Goal: Find specific page/section: Find specific page/section

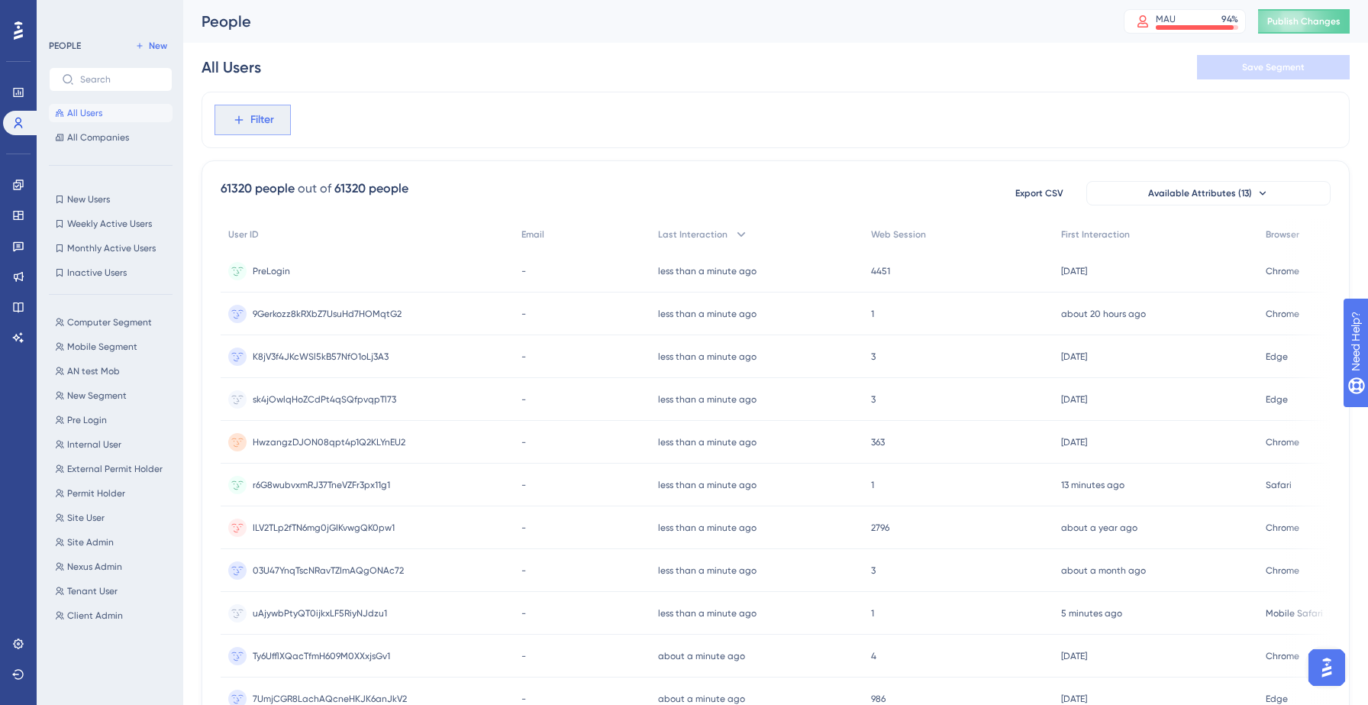
click at [273, 121] on span "Filter" at bounding box center [262, 120] width 24 height 18
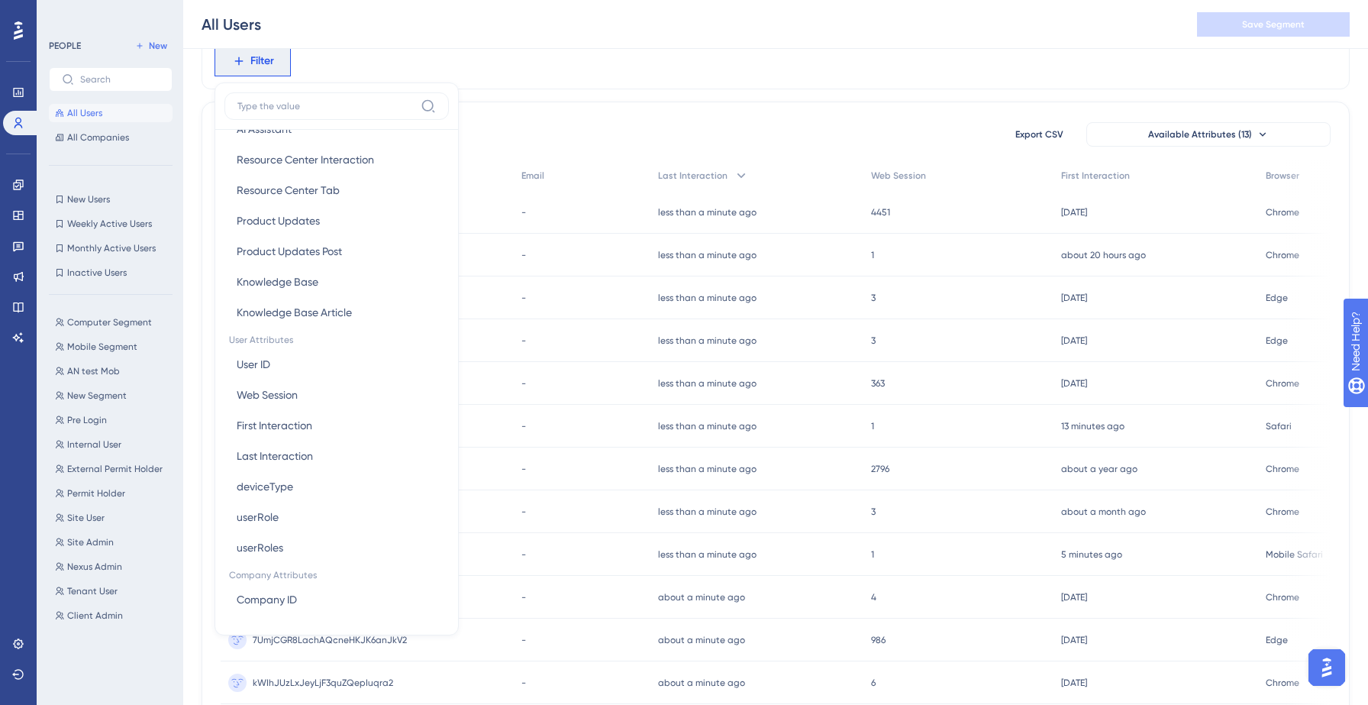
scroll to position [585, 0]
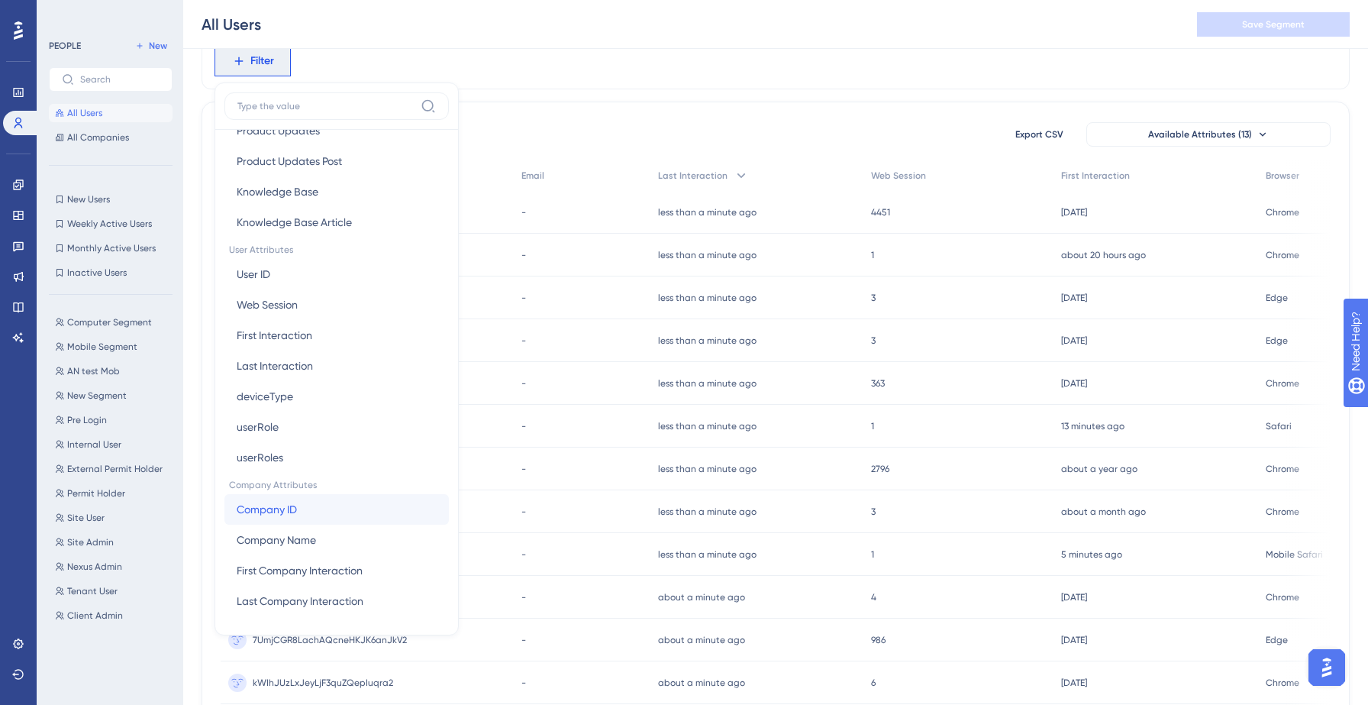
click at [288, 511] on span "Company ID" at bounding box center [267, 509] width 60 height 18
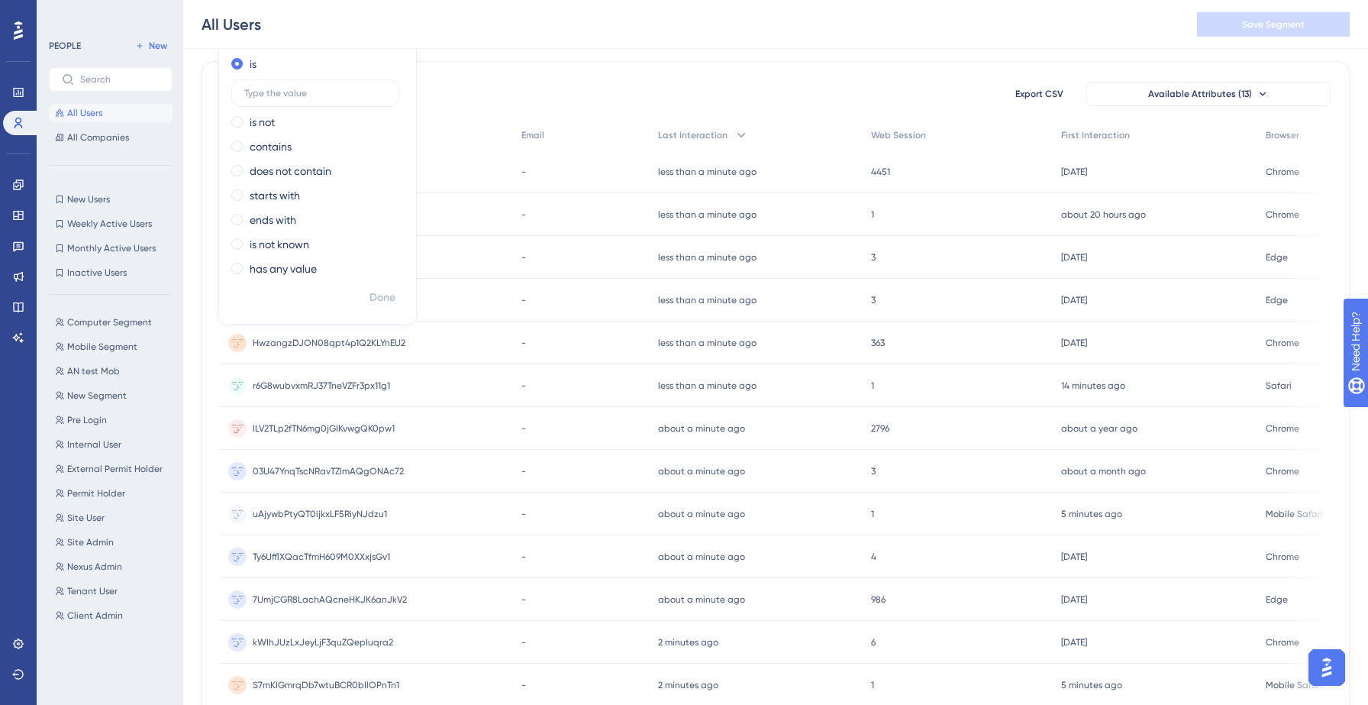
scroll to position [96, 0]
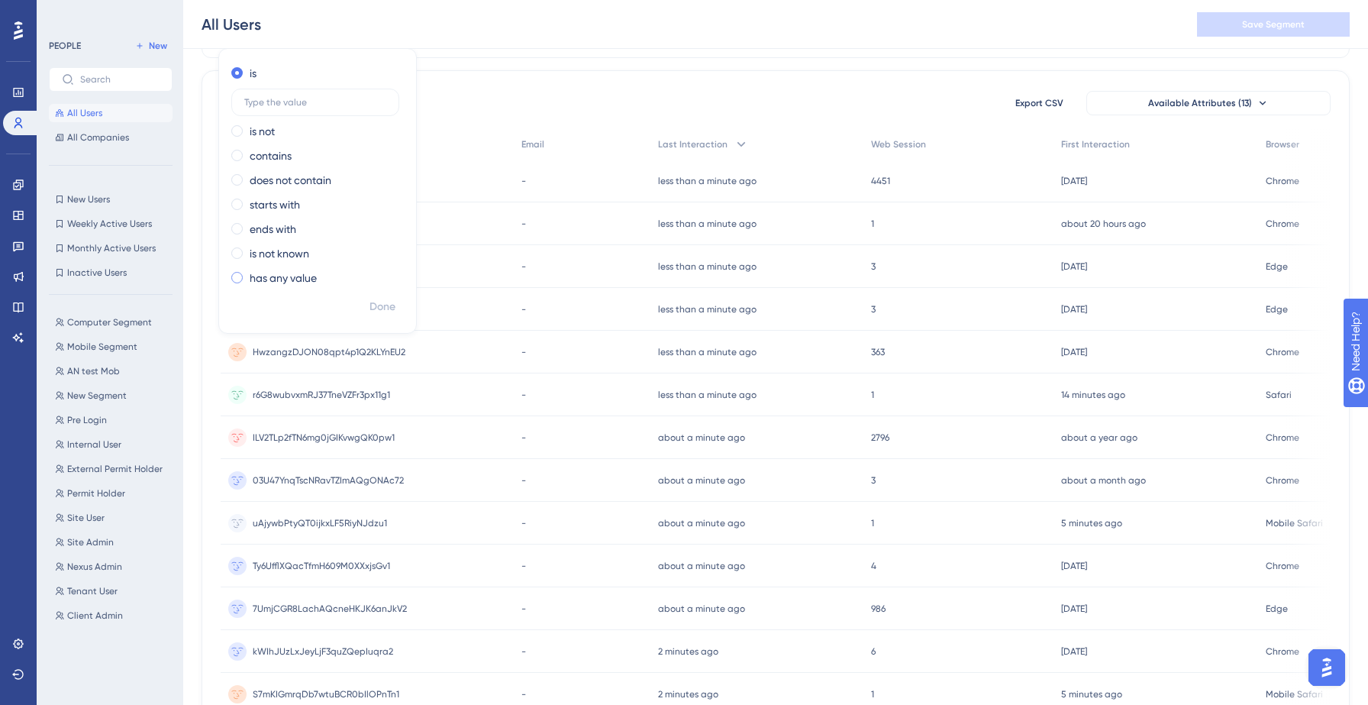
click at [291, 271] on label "has any value" at bounding box center [283, 278] width 67 height 18
click at [387, 273] on span "Done" at bounding box center [382, 273] width 26 height 18
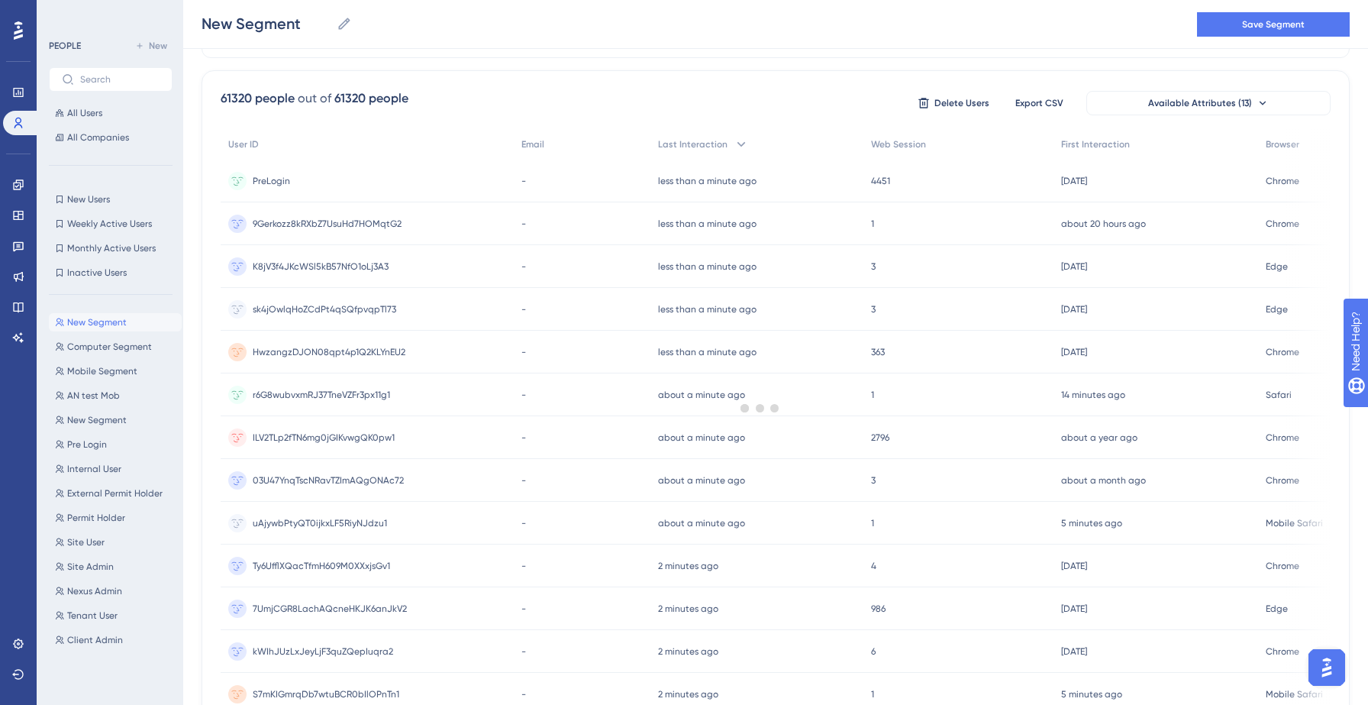
scroll to position [0, 0]
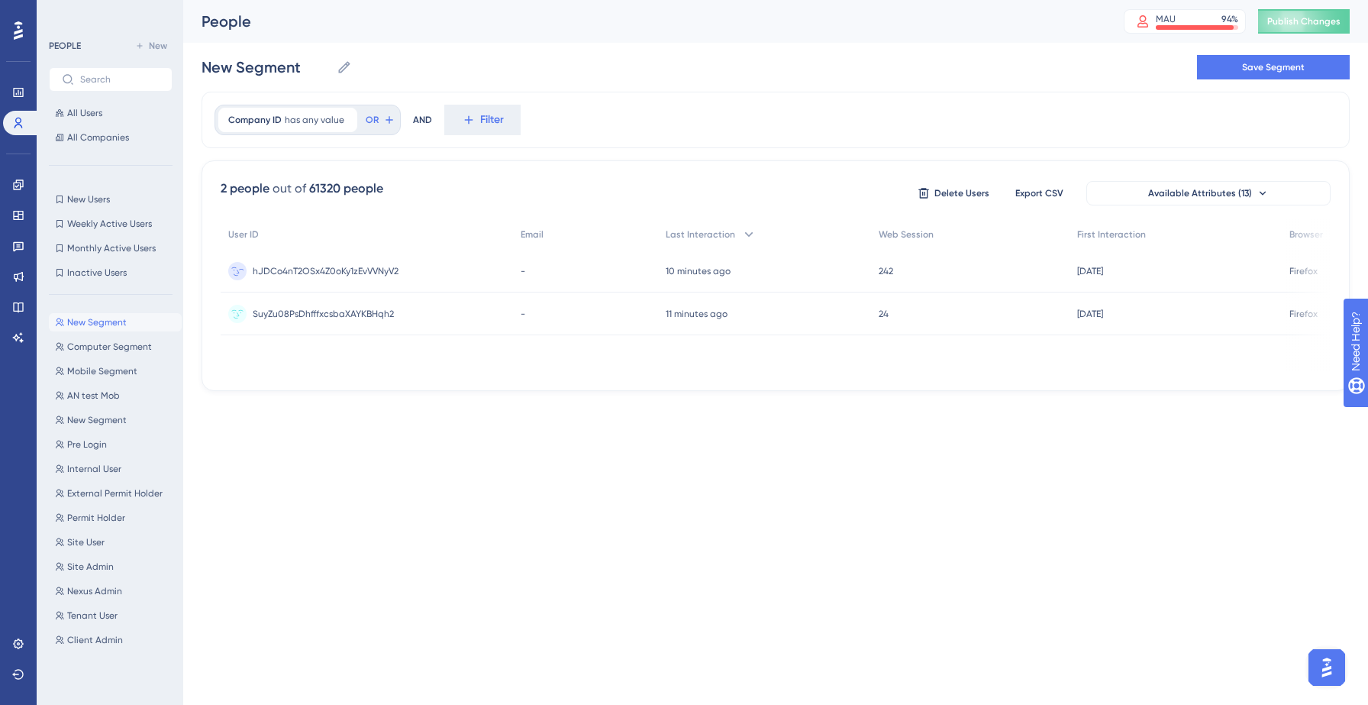
click at [367, 260] on div "hJDCo4nT2OSx4Z0oKy1zEvVVNyV2 hJDCo4nT2OSx4Z0oKy1zEvVVNyV2" at bounding box center [326, 271] width 146 height 43
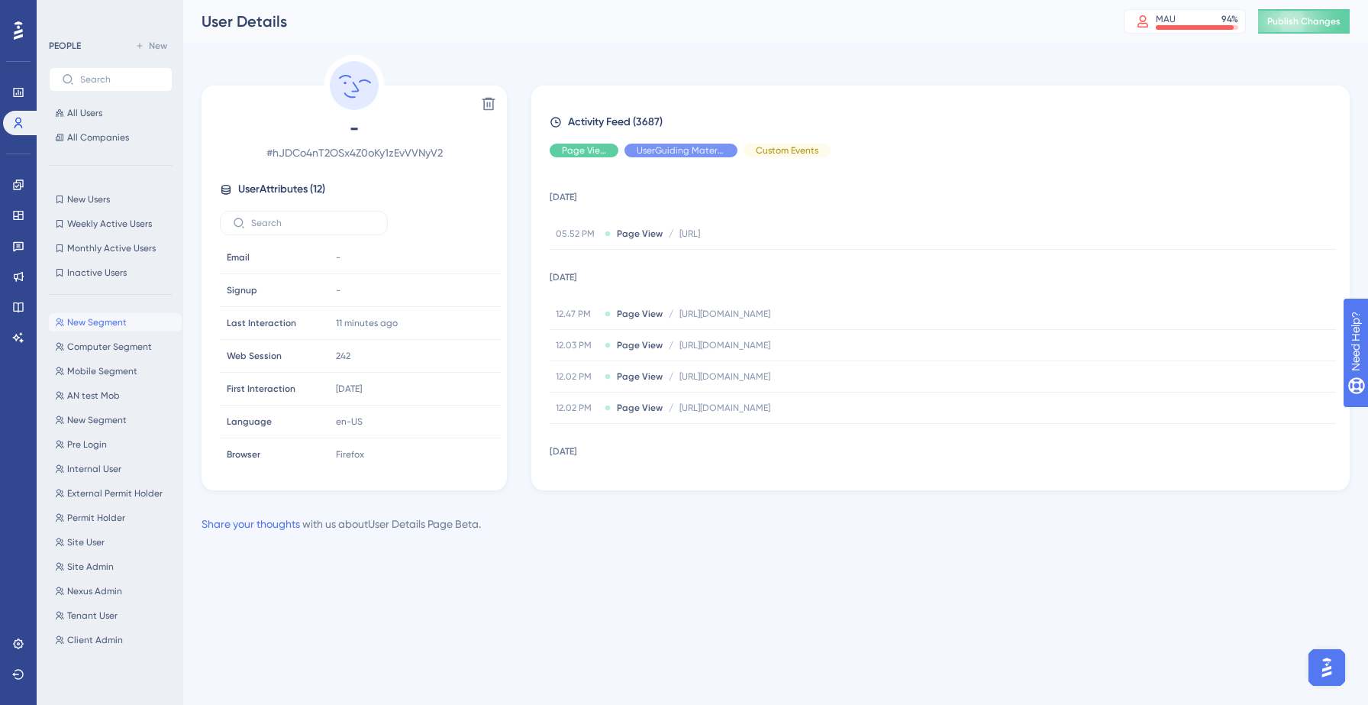
click at [303, 189] on span "User Attributes ( 12 )" at bounding box center [281, 189] width 87 height 18
click at [326, 227] on input "text" at bounding box center [313, 223] width 124 height 11
type input "c"
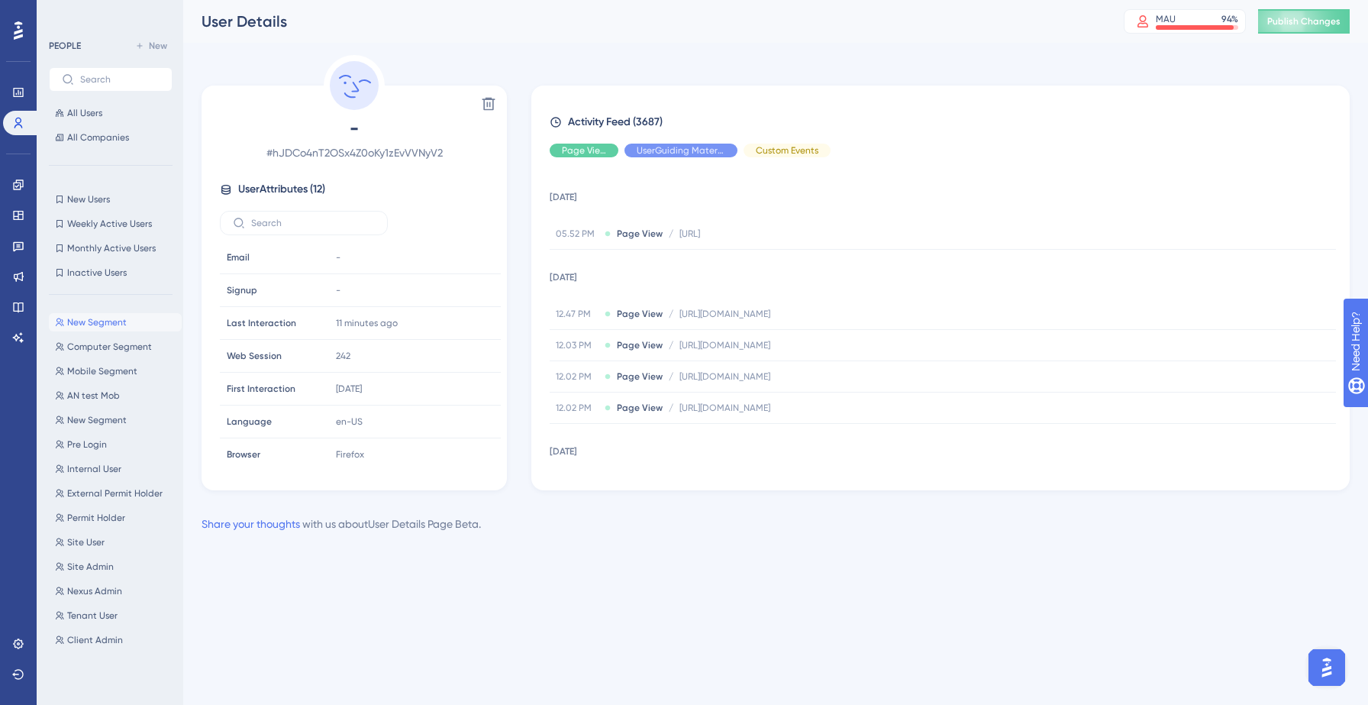
click at [379, 202] on div "- # hJDCo4nT2OSx4Z0oKy1zEvVVNyV2 User Attributes ( 12 ) Email Email - Signup Si…" at bounding box center [354, 291] width 293 height 350
click at [320, 191] on span "User Attributes ( 12 )" at bounding box center [281, 189] width 87 height 18
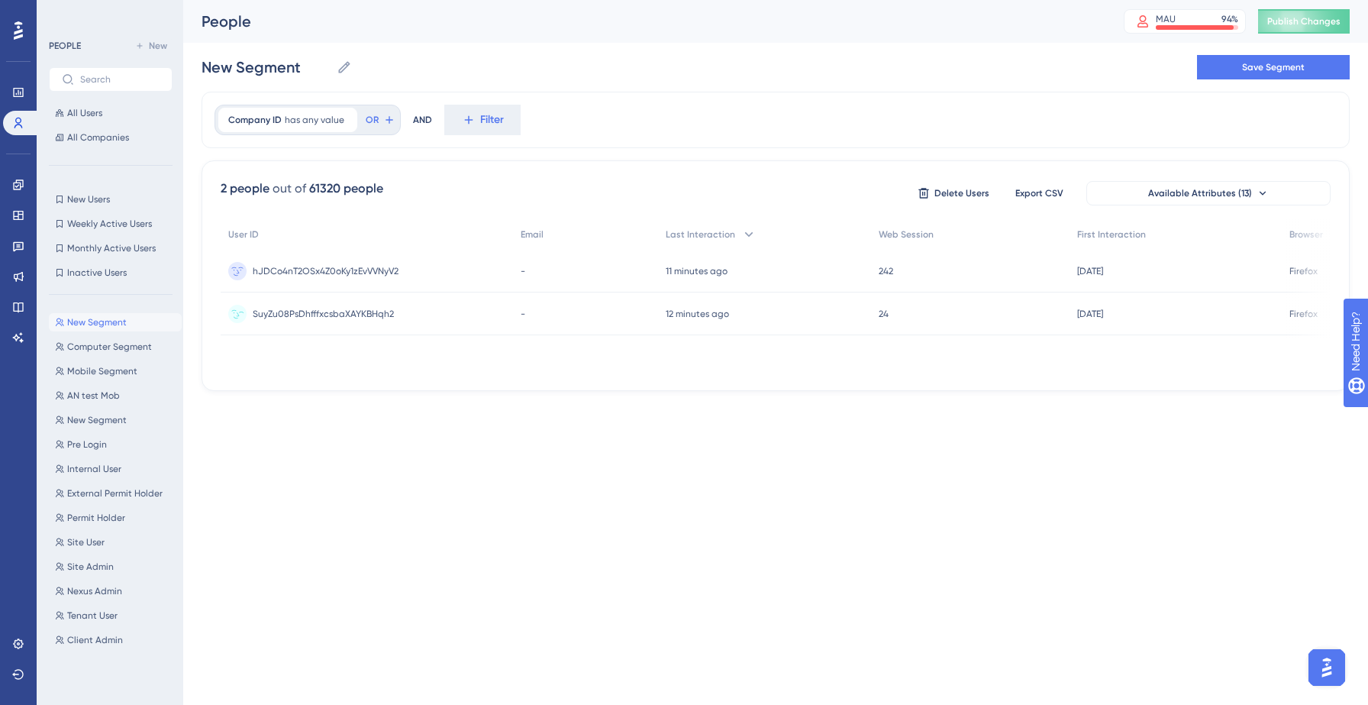
click at [302, 311] on span "SuyZu08PsDhfffxcsbaXAYKBHqh2" at bounding box center [323, 314] width 141 height 12
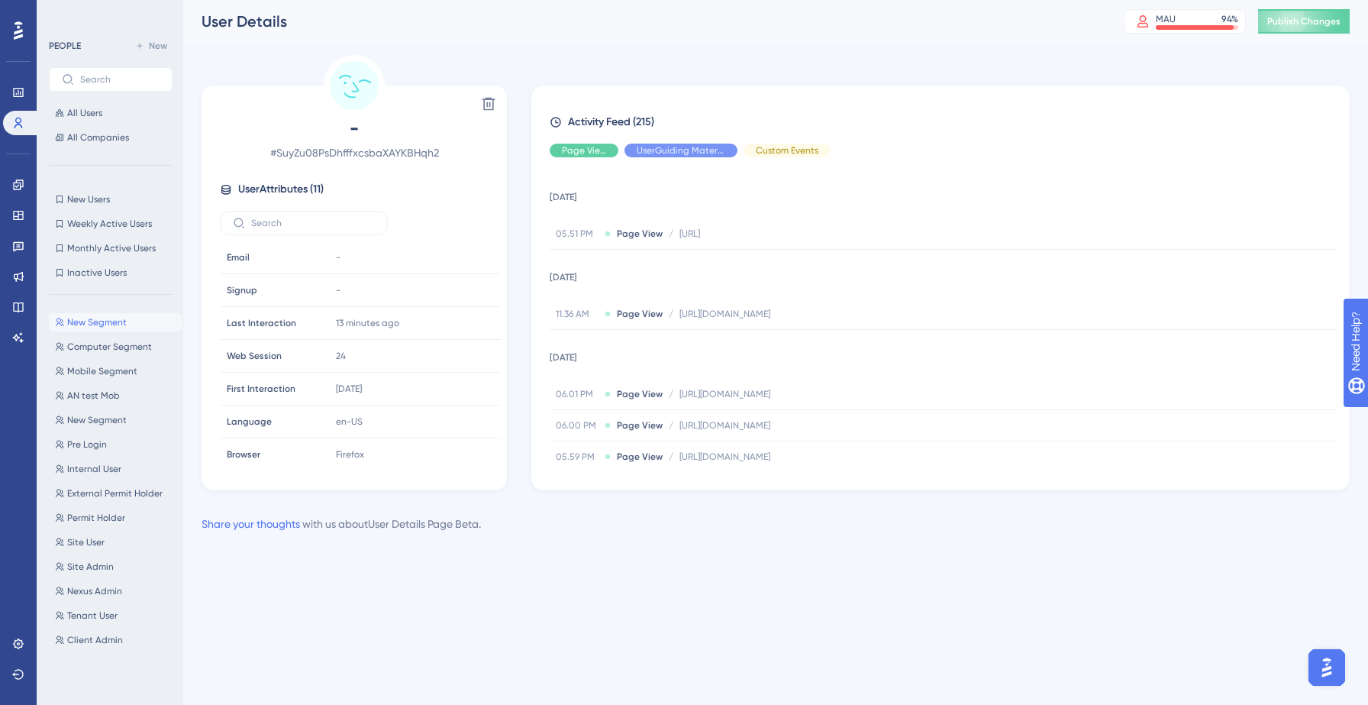
click at [363, 156] on span "# SuyZu08PsDhfffxcsbaXAYKBHqh2" at bounding box center [354, 153] width 269 height 18
click at [296, 189] on span "User Attributes ( 11 )" at bounding box center [280, 189] width 85 height 18
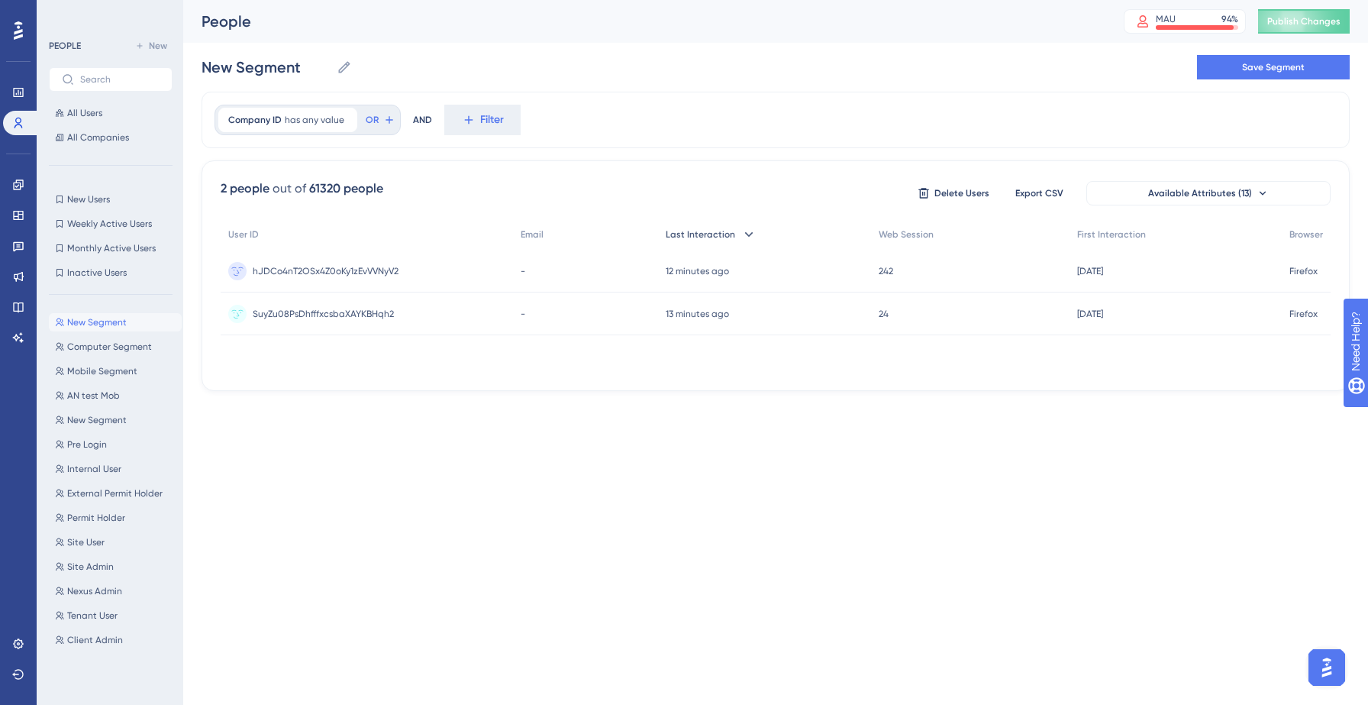
click at [750, 240] on icon at bounding box center [748, 234] width 15 height 15
click at [360, 272] on span "SuyZu08PsDhfffxcsbaXAYKBHqh2" at bounding box center [323, 271] width 141 height 12
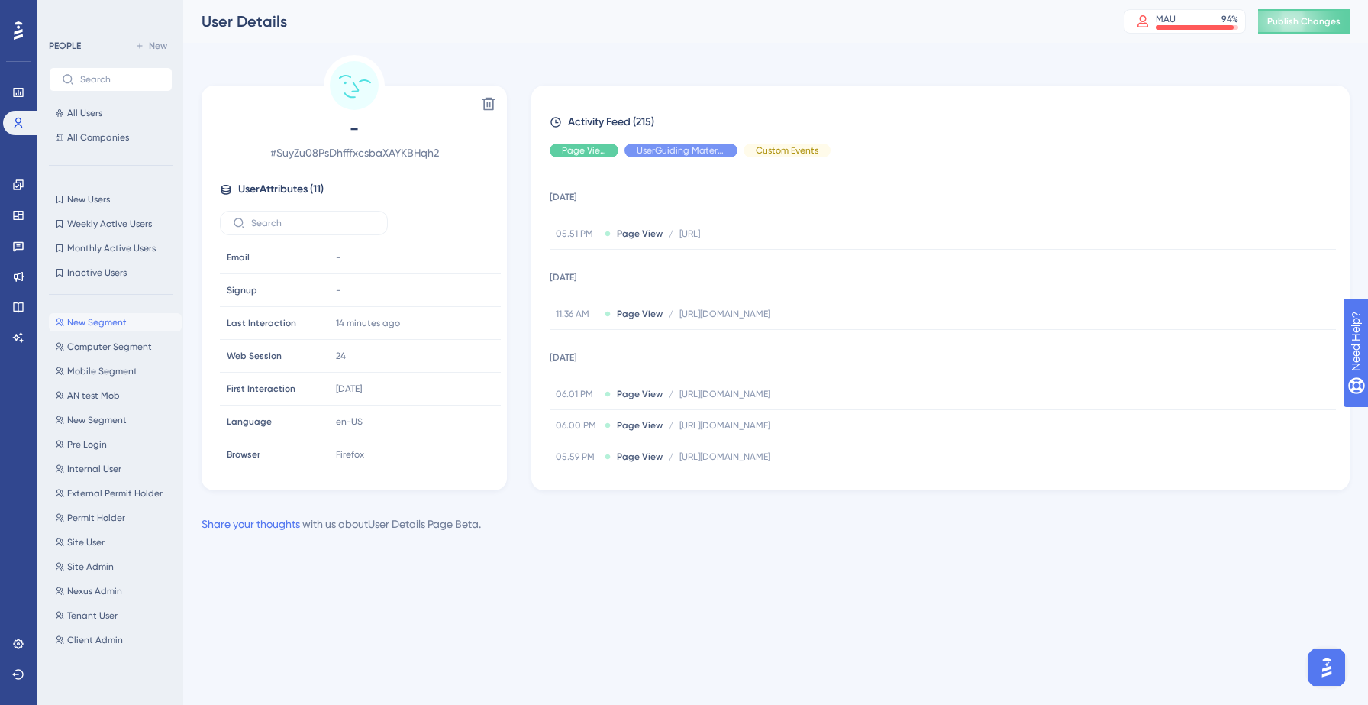
click at [340, 155] on span "# SuyZu08PsDhfffxcsbaXAYKBHqh2" at bounding box center [354, 153] width 269 height 18
copy span "SuyZu08PsDhfffxcsbaXAYKBHqh2"
click at [446, 208] on div "- # SuyZu08PsDhfffxcsbaXAYKBHqh2 User Attributes ( 11 ) Email Email - Signup Si…" at bounding box center [354, 291] width 293 height 350
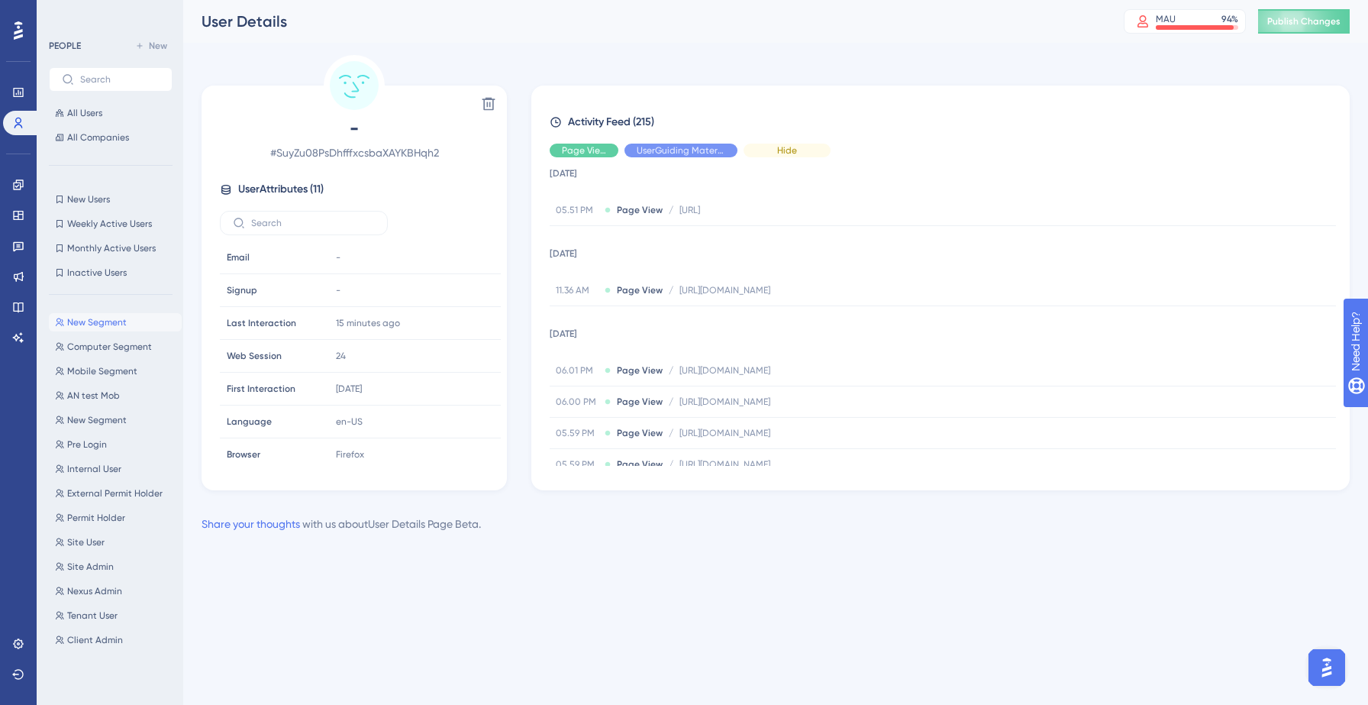
click at [777, 154] on span "Hide" at bounding box center [787, 150] width 20 height 12
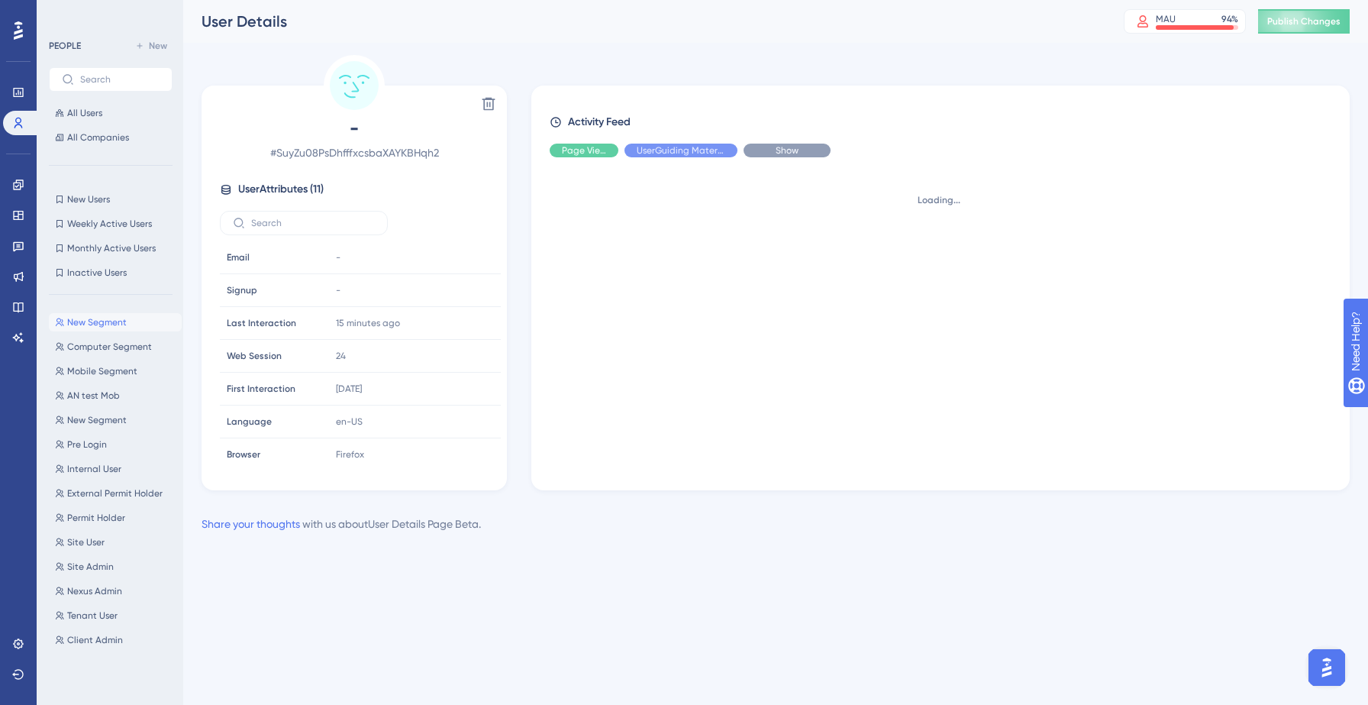
scroll to position [0, 0]
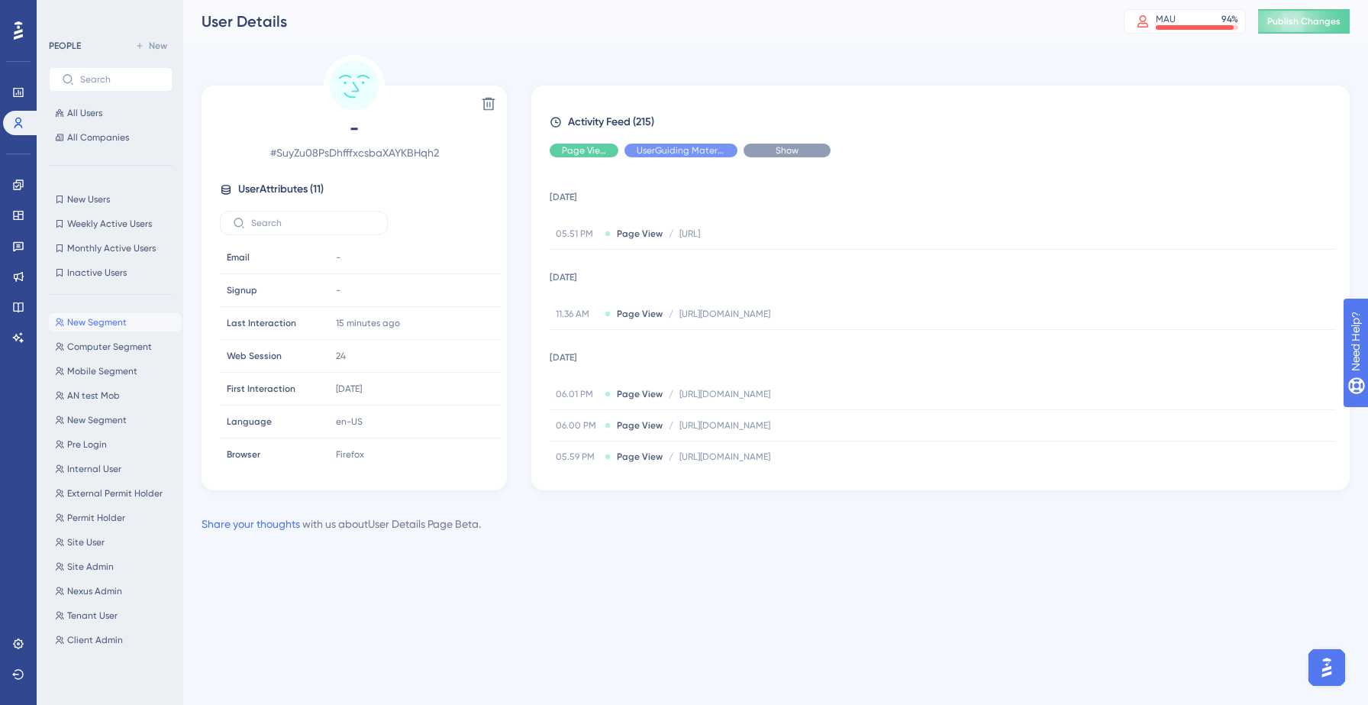
click at [777, 154] on span "Show" at bounding box center [787, 150] width 23 height 12
click at [92, 142] on span "All Companies" at bounding box center [98, 137] width 62 height 12
click at [89, 138] on span "All Companies" at bounding box center [98, 137] width 62 height 12
click at [108, 130] on button "All Companies" at bounding box center [111, 137] width 124 height 18
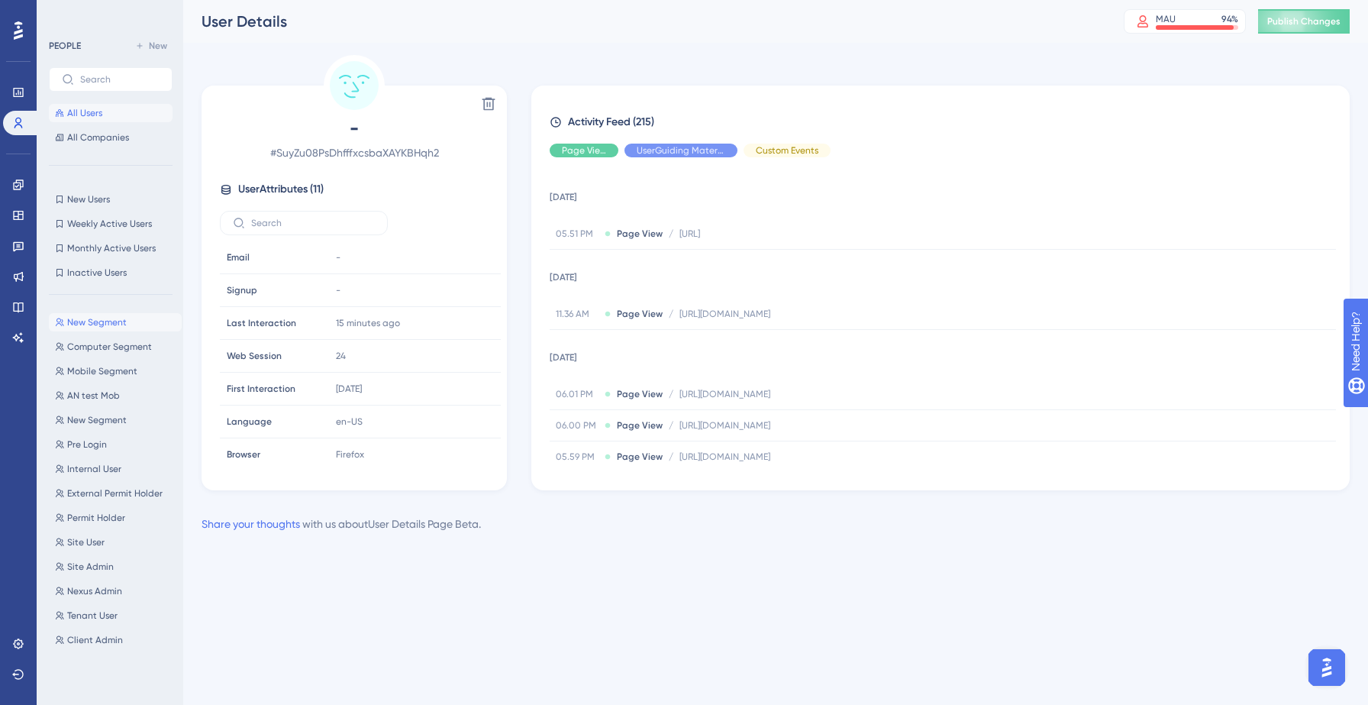
click at [97, 112] on span "All Users" at bounding box center [84, 113] width 35 height 12
click at [98, 136] on span "All Companies" at bounding box center [98, 137] width 62 height 12
click at [20, 121] on icon at bounding box center [19, 123] width 8 height 11
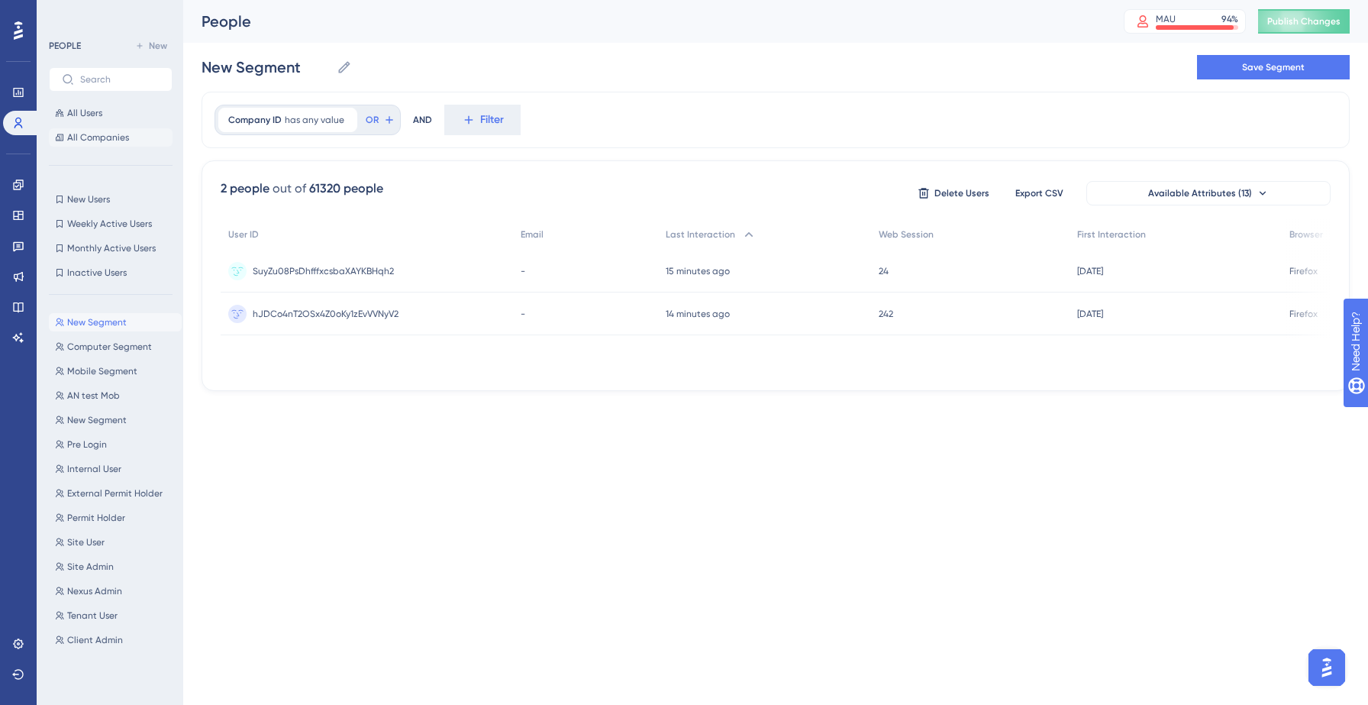
click at [105, 134] on span "All Companies" at bounding box center [98, 137] width 62 height 12
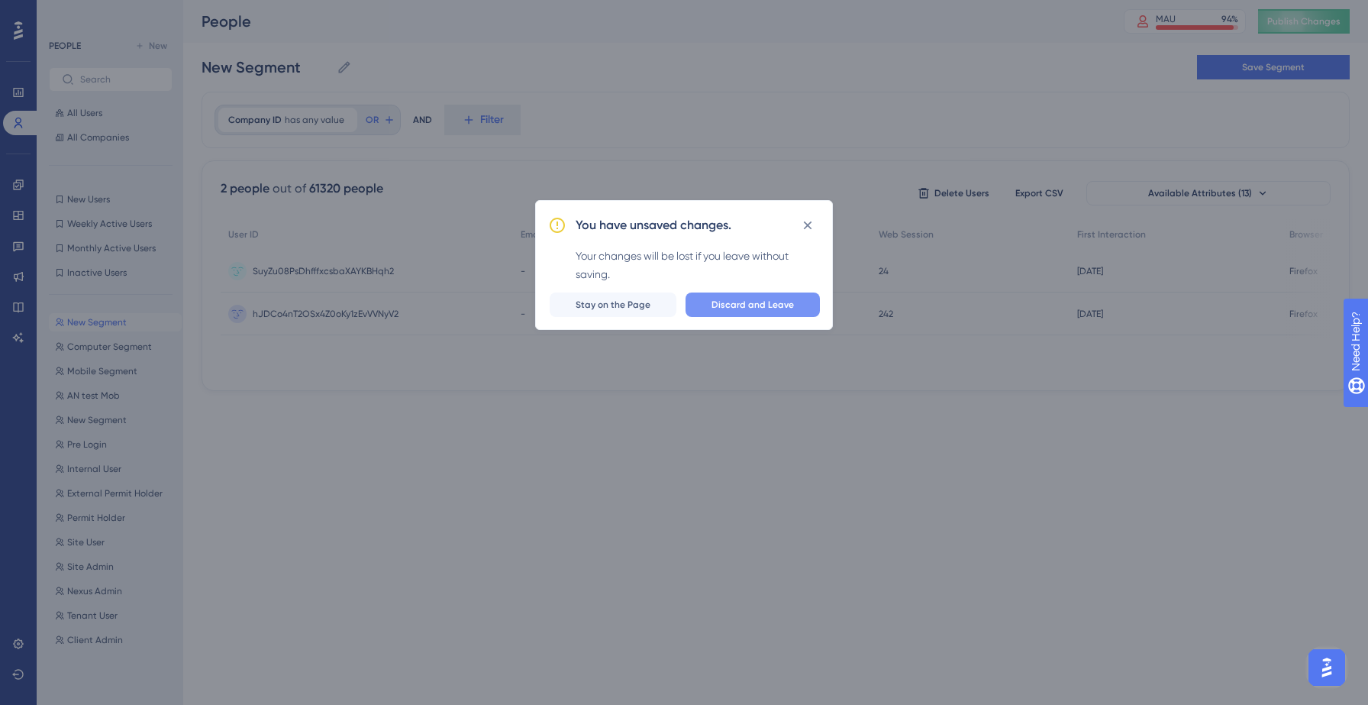
click at [721, 310] on button "Discard and Leave" at bounding box center [752, 304] width 134 height 24
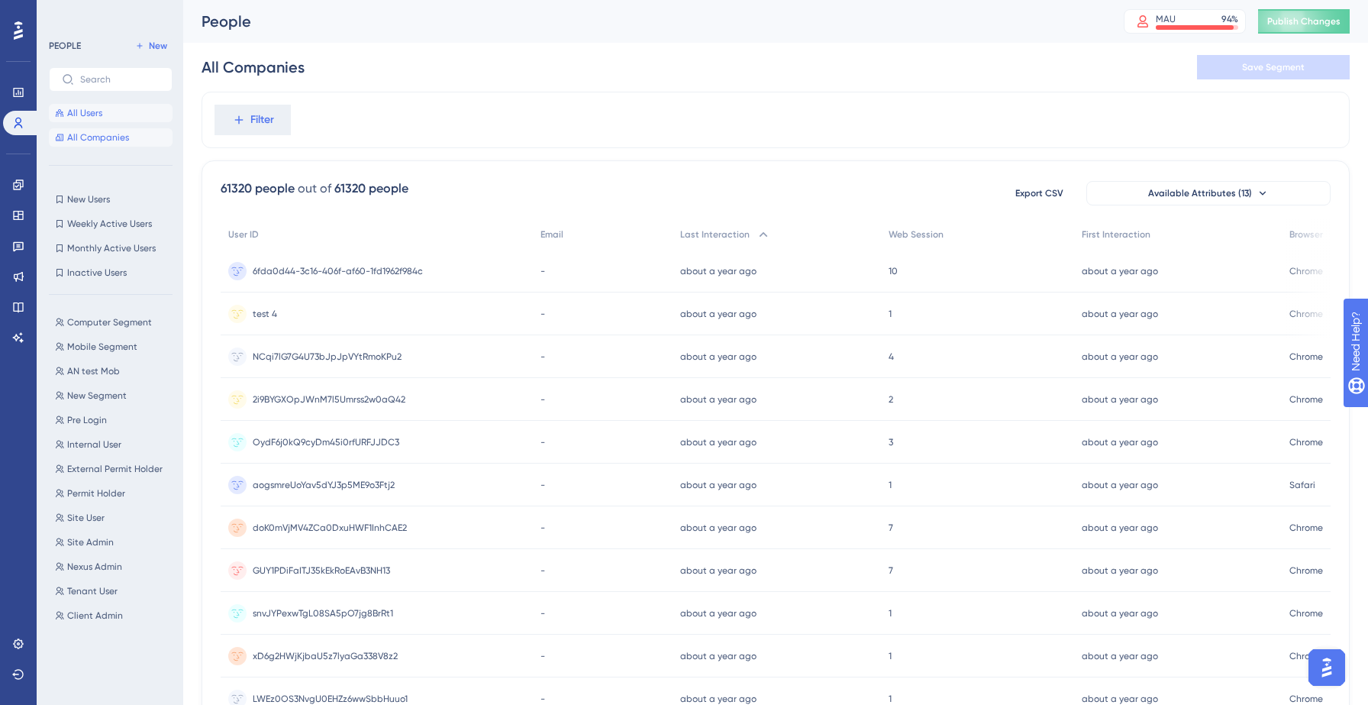
click at [101, 108] on span "All Users" at bounding box center [84, 113] width 35 height 12
click at [101, 134] on span "All Companies" at bounding box center [98, 137] width 62 height 12
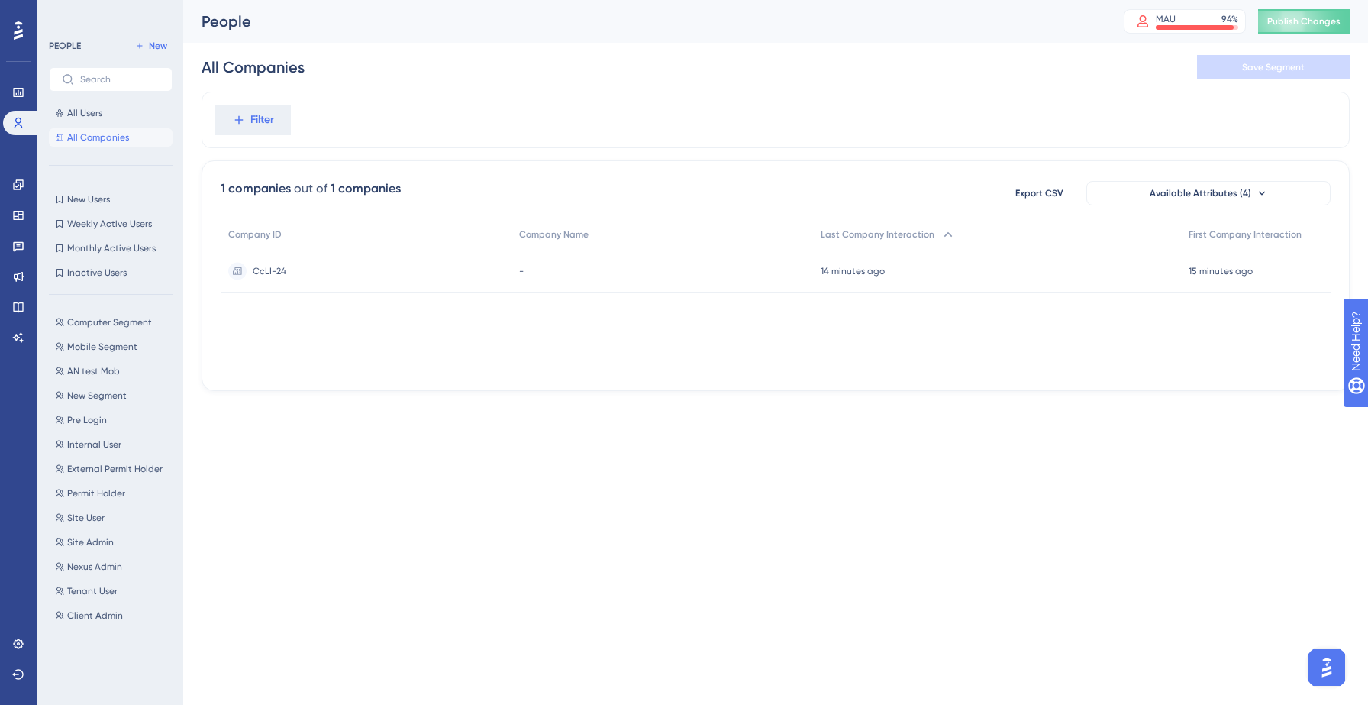
click at [301, 271] on div "CcLI-24 CcLI-24" at bounding box center [366, 271] width 291 height 43
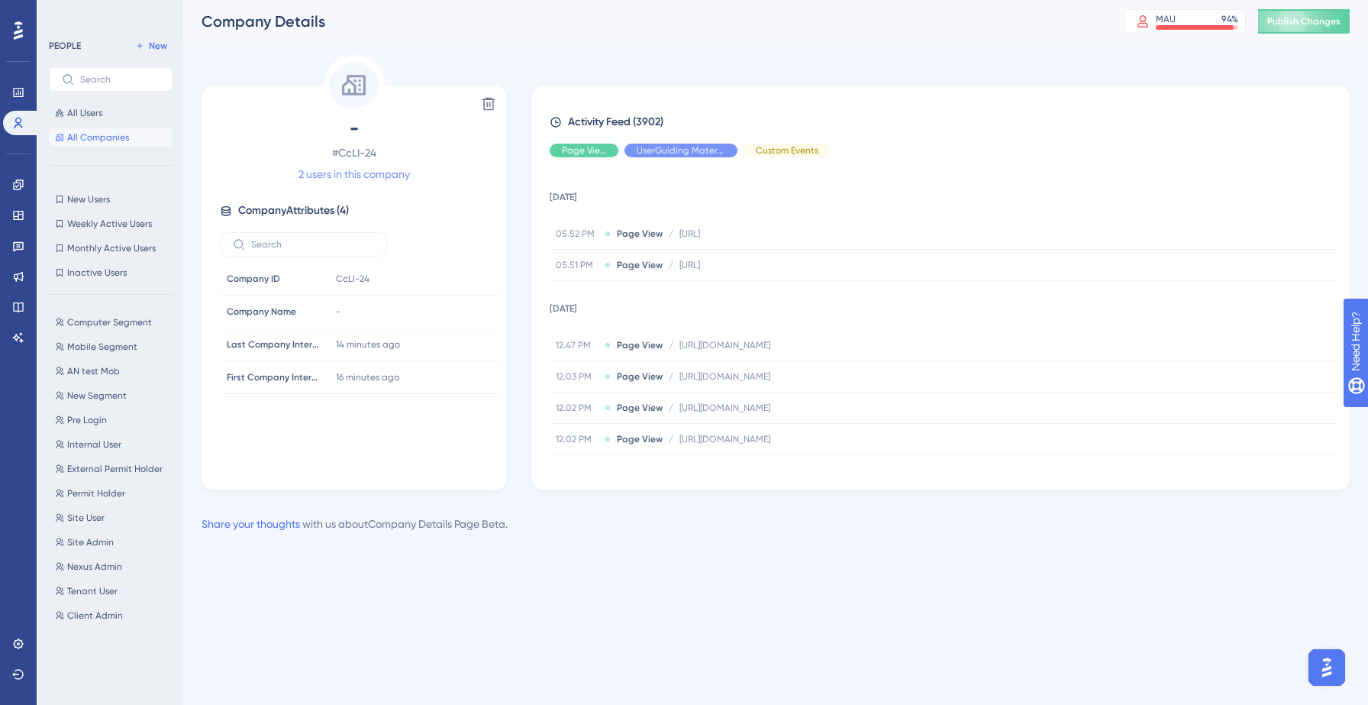
click at [349, 178] on link "2 users in this company" at bounding box center [353, 174] width 111 height 18
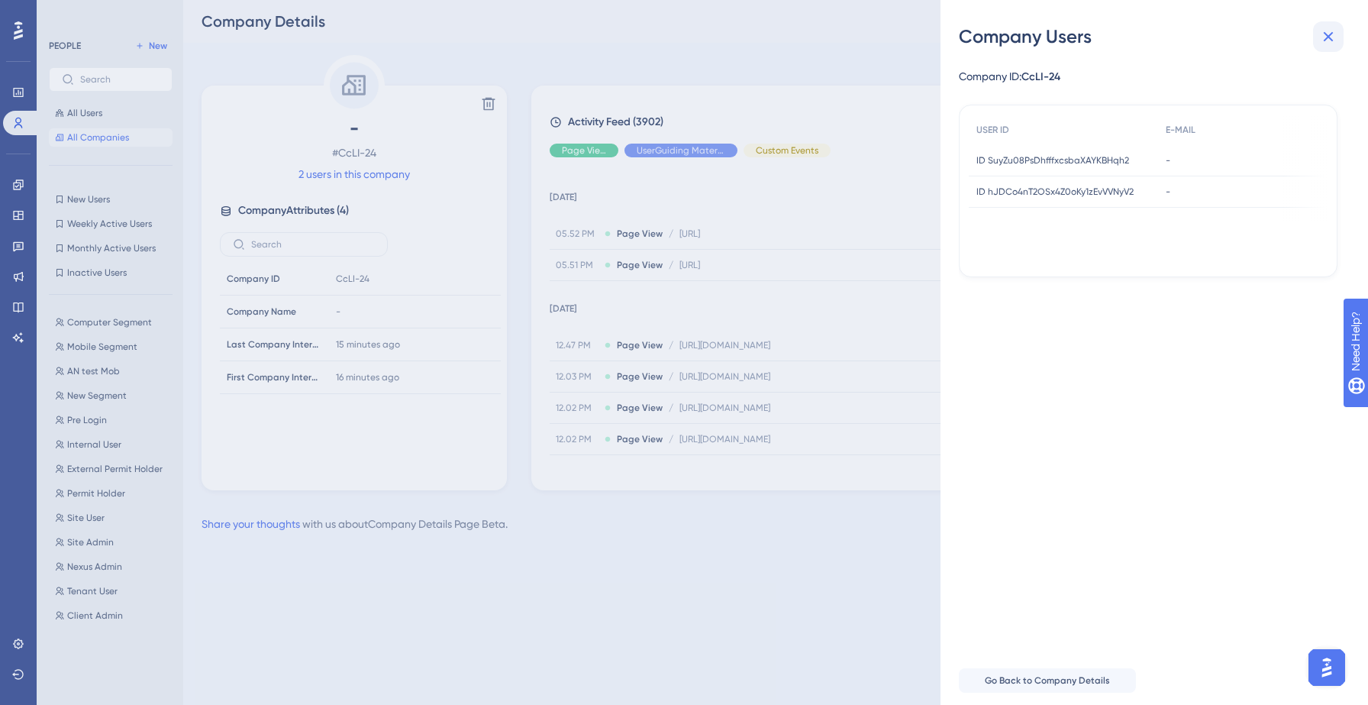
click at [1327, 39] on icon at bounding box center [1328, 36] width 18 height 18
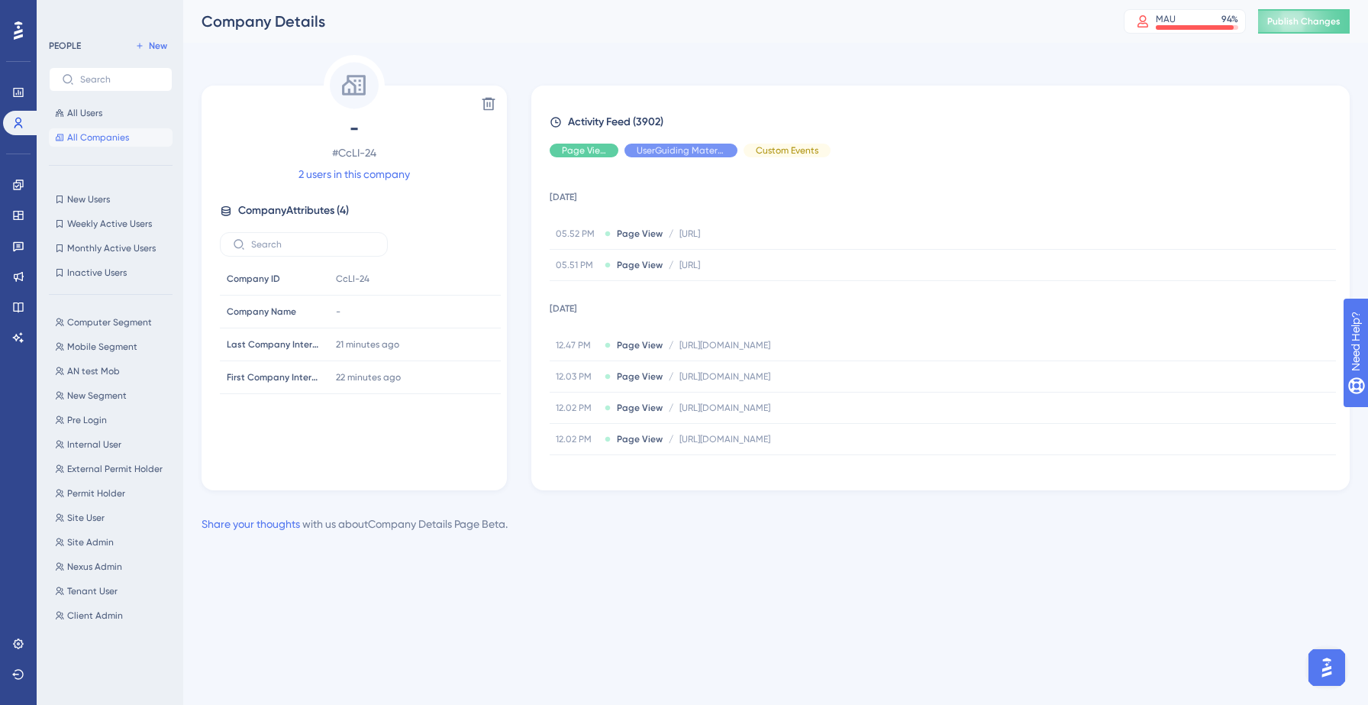
click at [100, 134] on span "All Companies" at bounding box center [98, 137] width 62 height 12
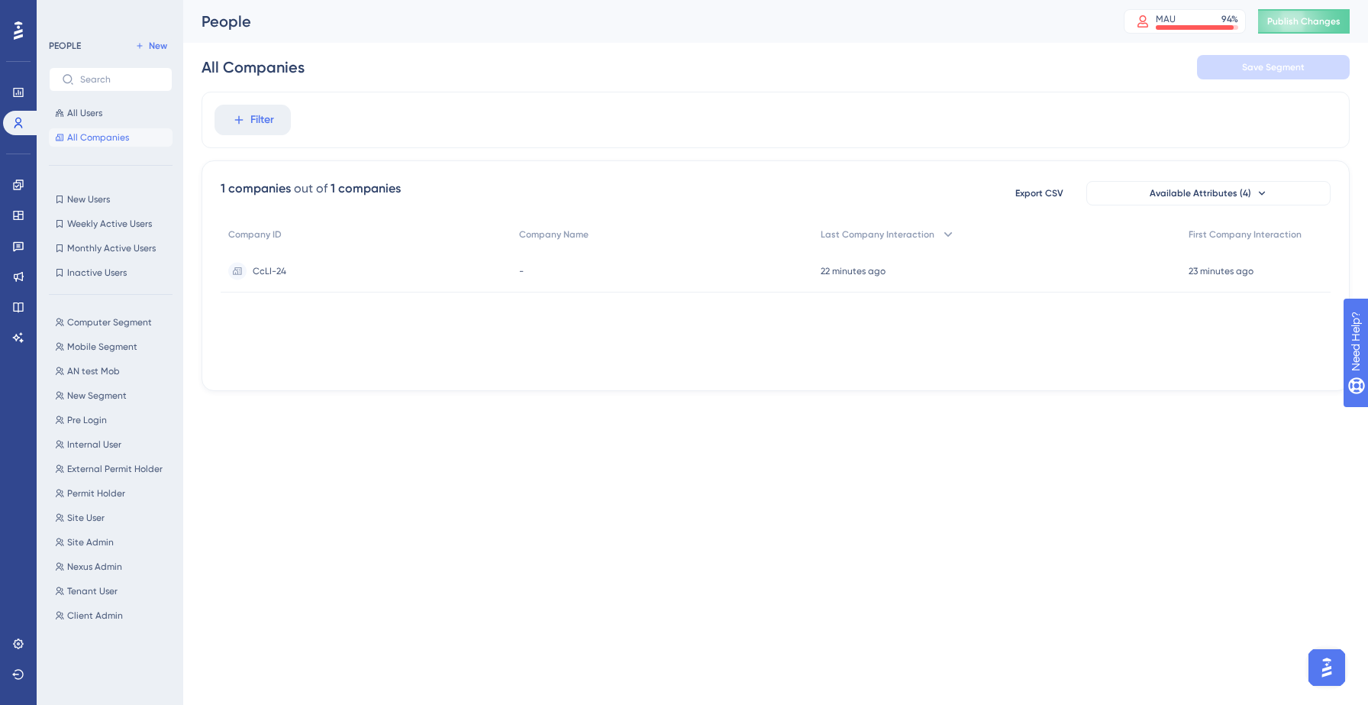
click at [260, 311] on div "Company ID Company Name Last Company Interaction First Company Interaction CcLI…" at bounding box center [776, 295] width 1110 height 153
click at [102, 115] on button "All Users" at bounding box center [111, 113] width 124 height 18
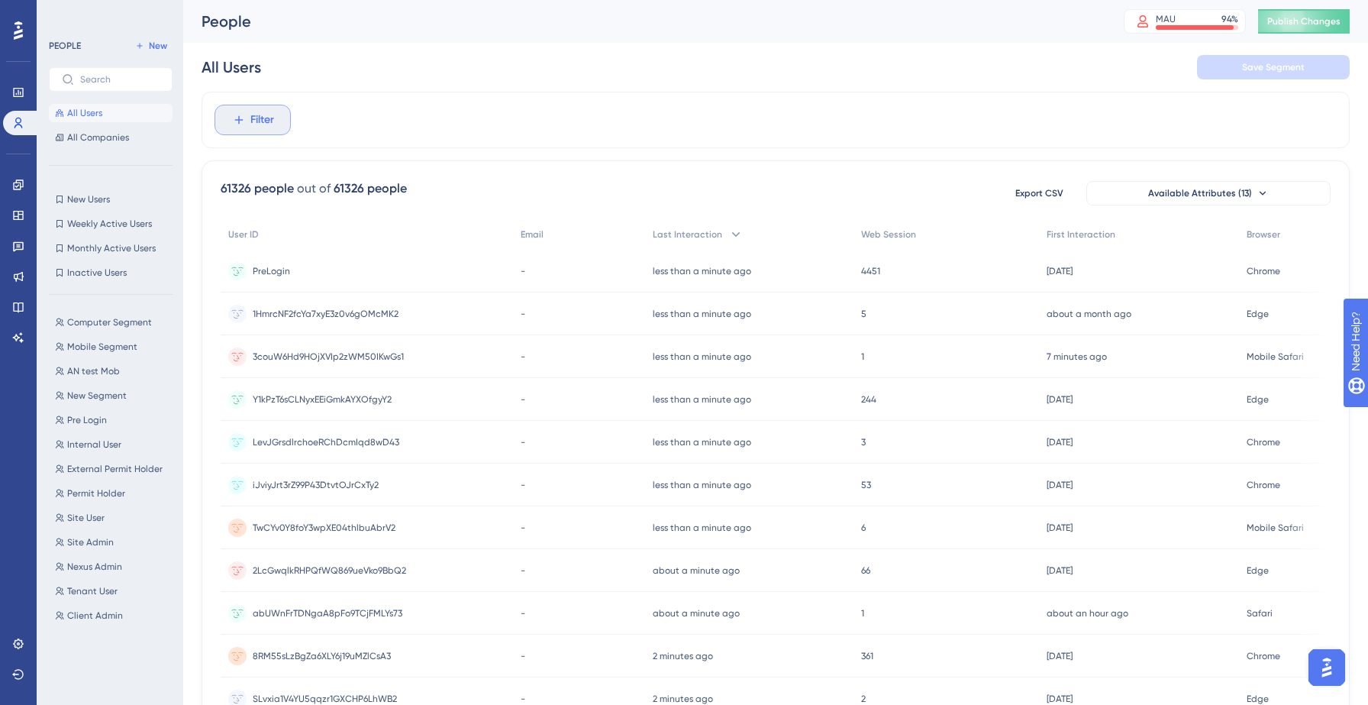
click at [256, 128] on span "Filter" at bounding box center [262, 120] width 24 height 18
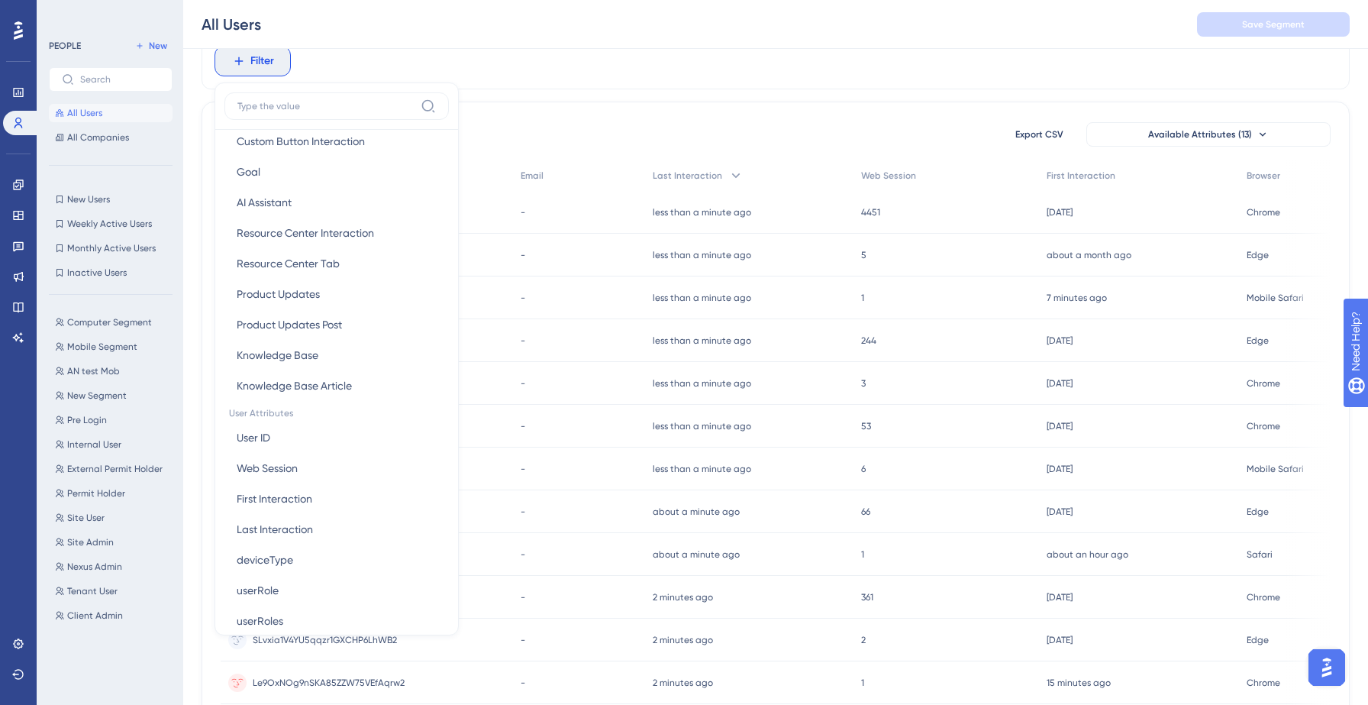
scroll to position [585, 0]
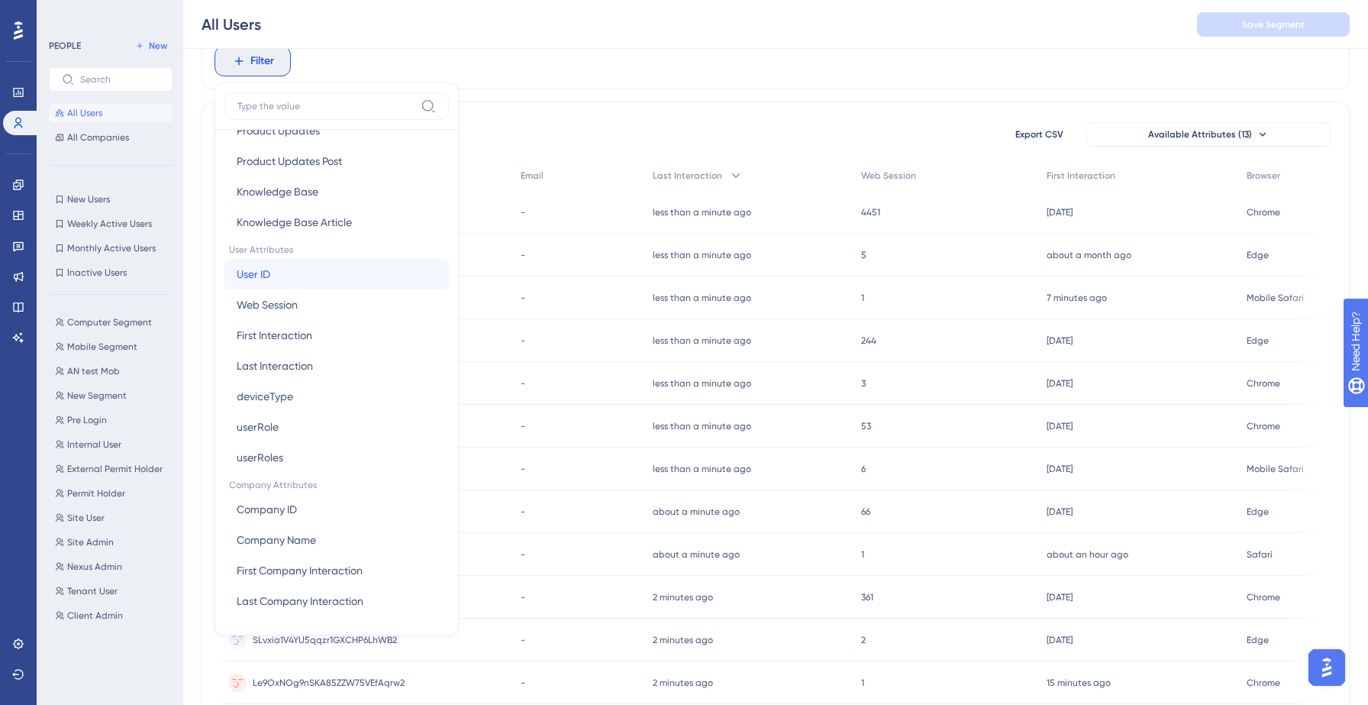
click at [285, 264] on button "User ID User ID" at bounding box center [336, 274] width 224 height 31
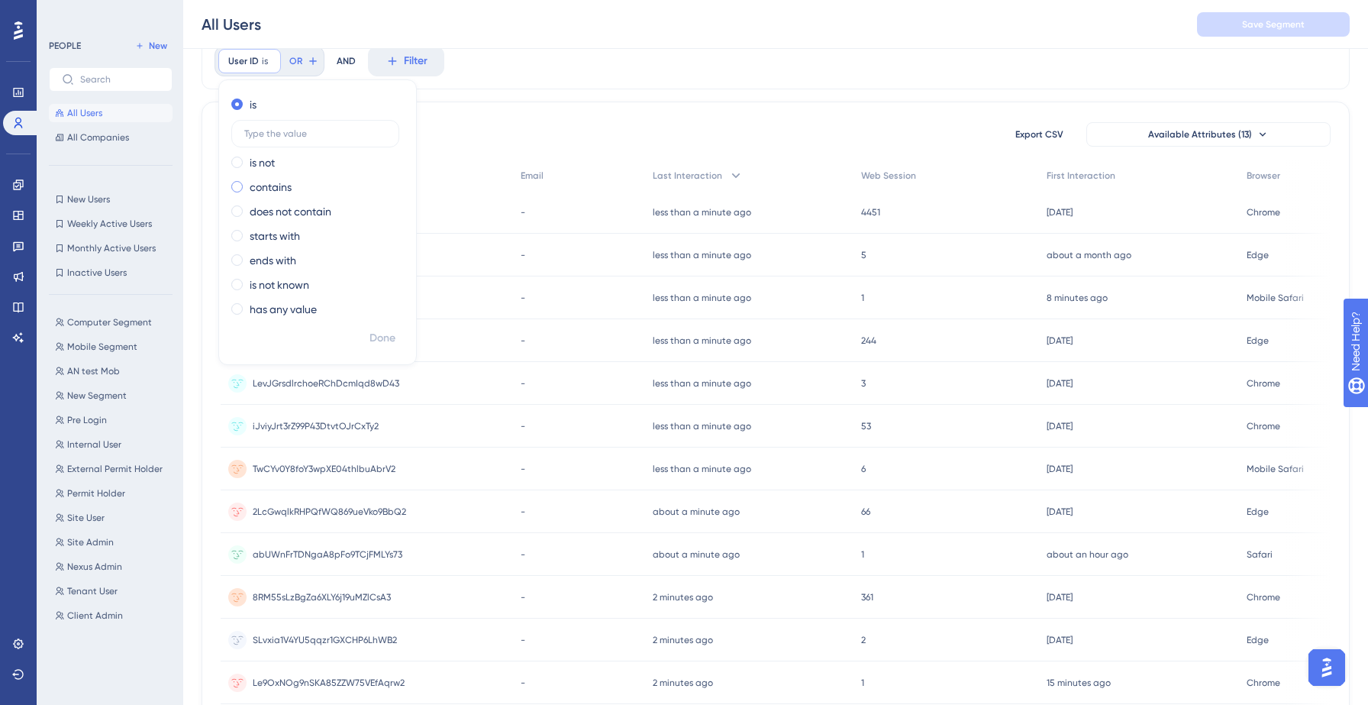
click at [285, 189] on label "contains" at bounding box center [271, 187] width 42 height 18
paste input "LevJGrsdlrchoeRChDcmIqd8wD43"
type input "LevJGrsdlrchoeRChDcmIqd8wD43"
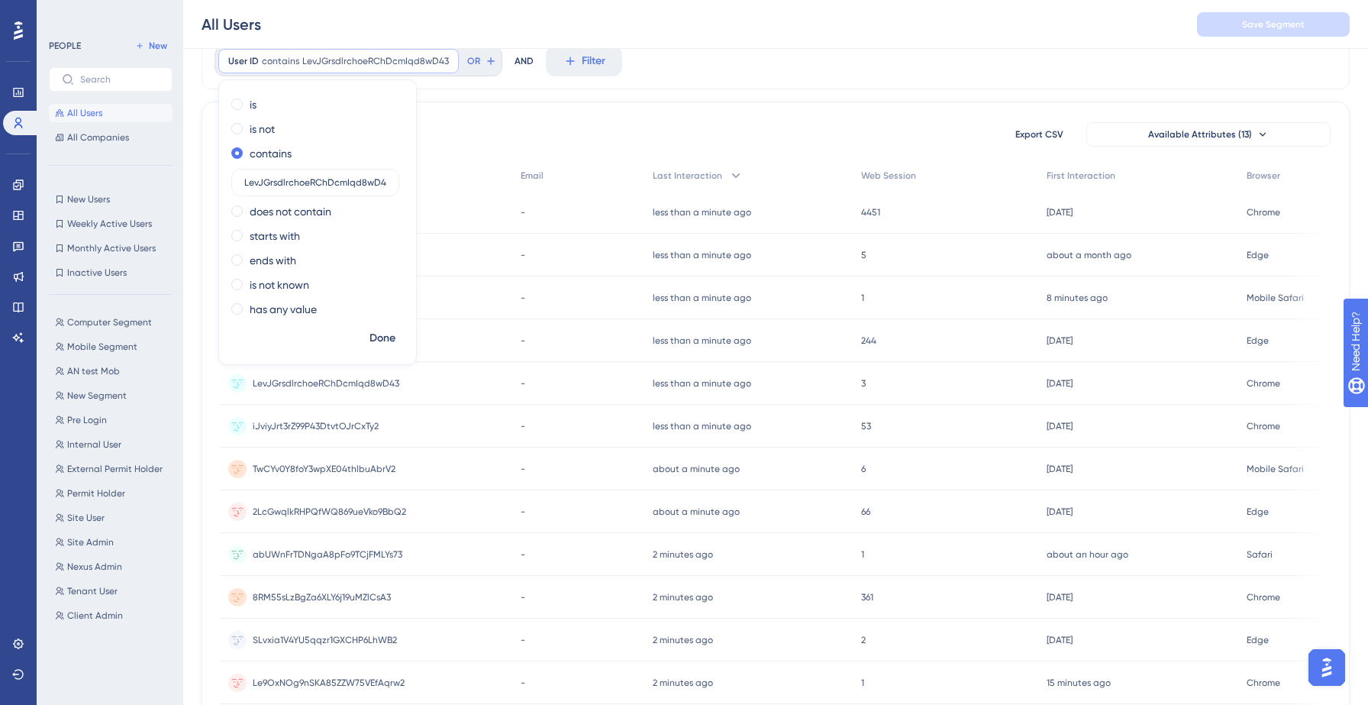
click at [751, 60] on div "User ID contains LevJGrsdlrchoeRChDcmIqd8wD43 LevJGrsdlrchoeRChDcmIqd8wD43 Remo…" at bounding box center [776, 61] width 1148 height 56
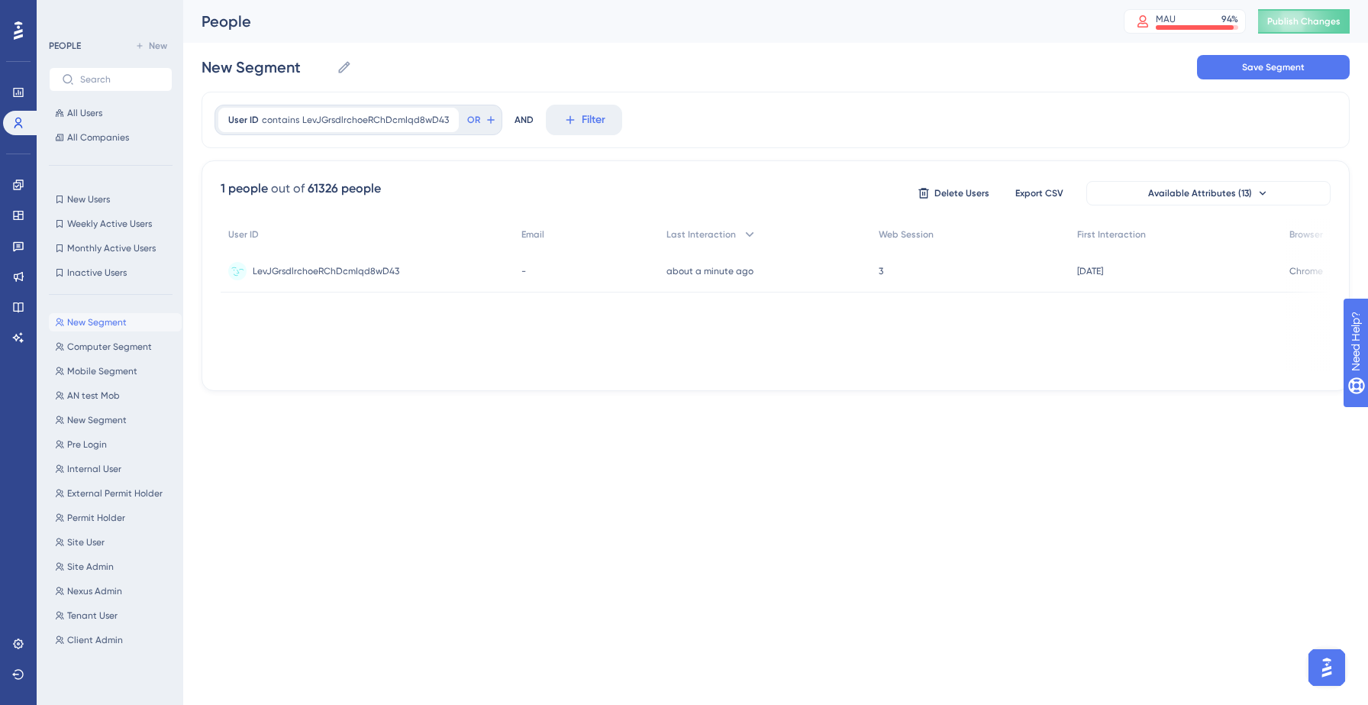
click at [365, 267] on span "LevJGrsdlrchoeRChDcmIqd8wD43" at bounding box center [326, 271] width 147 height 12
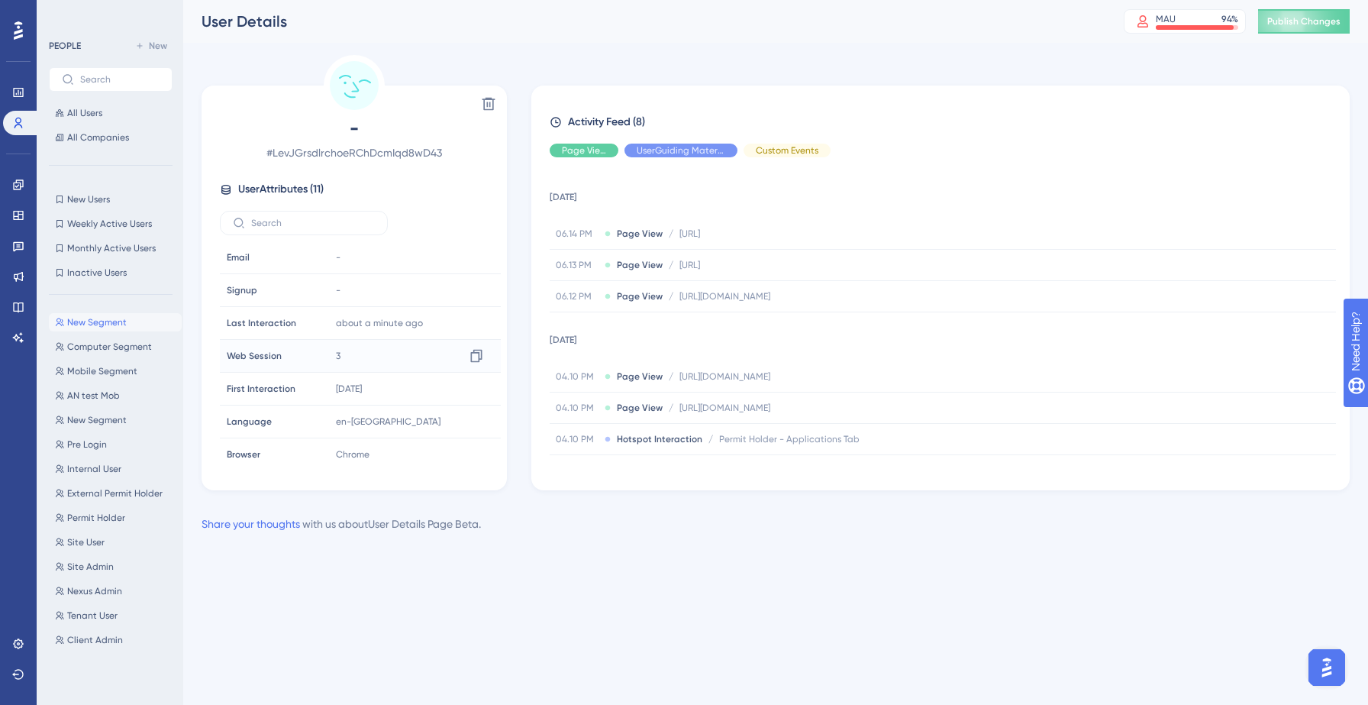
scroll to position [137, 0]
click at [99, 137] on span "All Companies" at bounding box center [98, 137] width 62 height 12
click at [89, 131] on span "All Companies" at bounding box center [98, 137] width 62 height 12
click at [108, 131] on span "All Companies" at bounding box center [98, 137] width 62 height 12
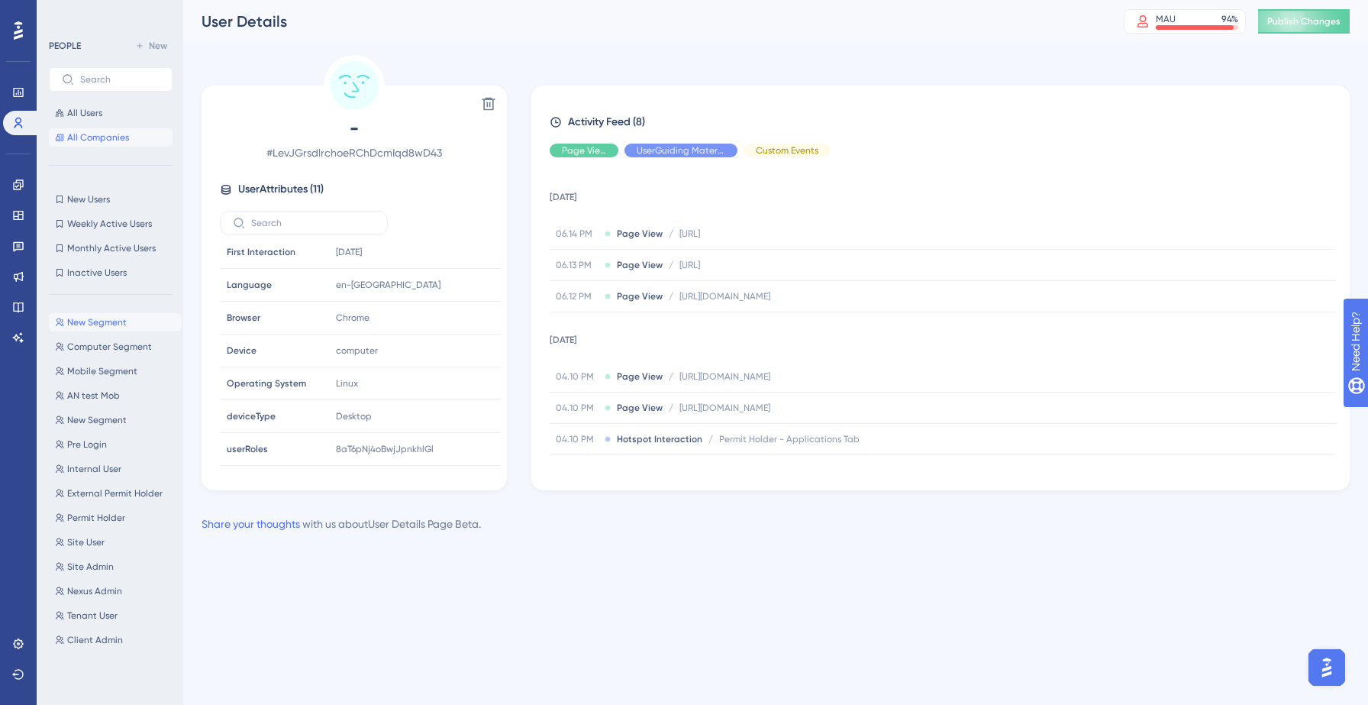
click at [121, 141] on span "All Companies" at bounding box center [98, 137] width 62 height 12
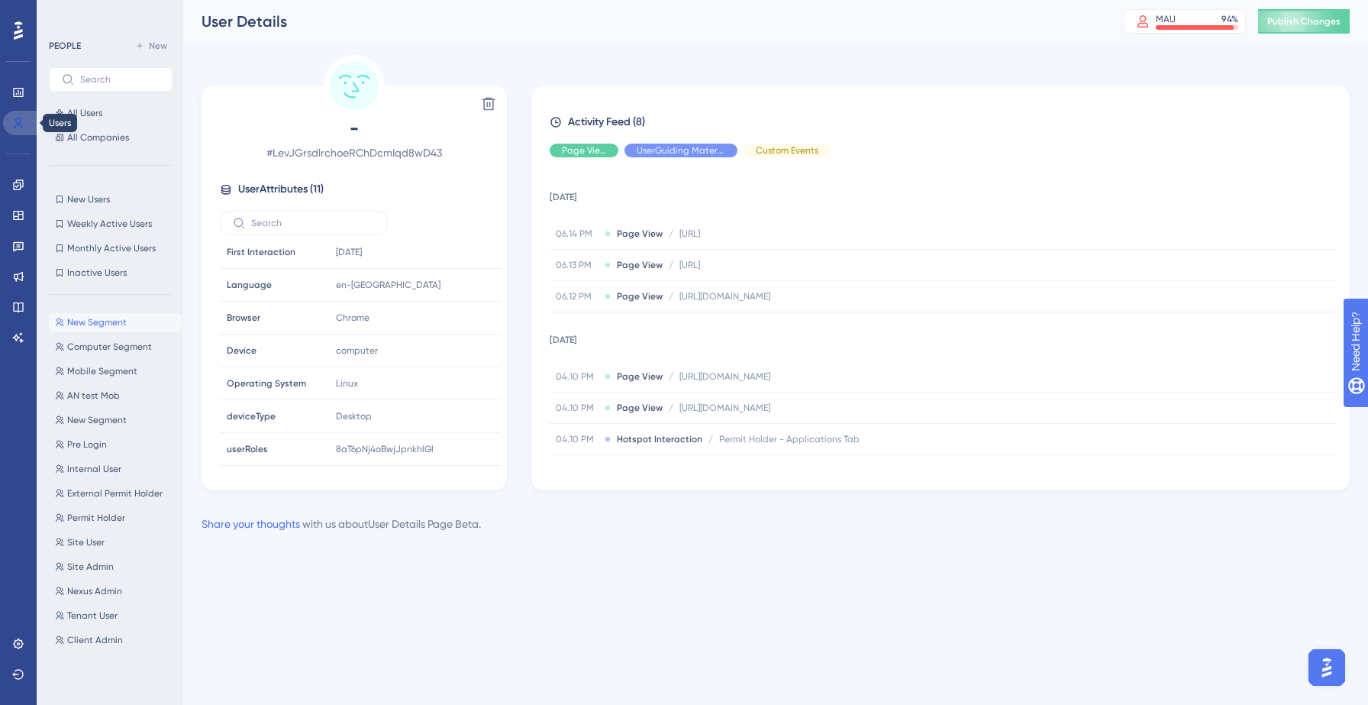
click at [18, 121] on icon at bounding box center [18, 123] width 12 height 12
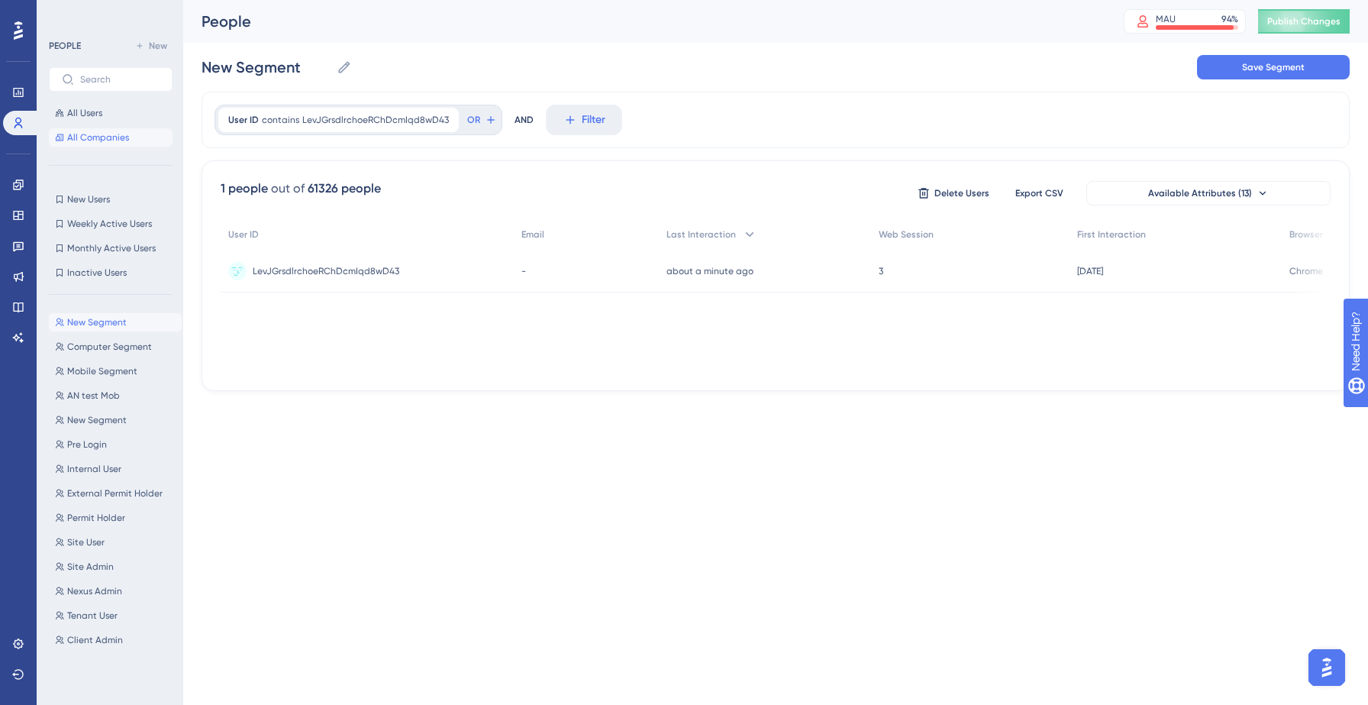
click at [92, 134] on span "All Companies" at bounding box center [98, 137] width 62 height 12
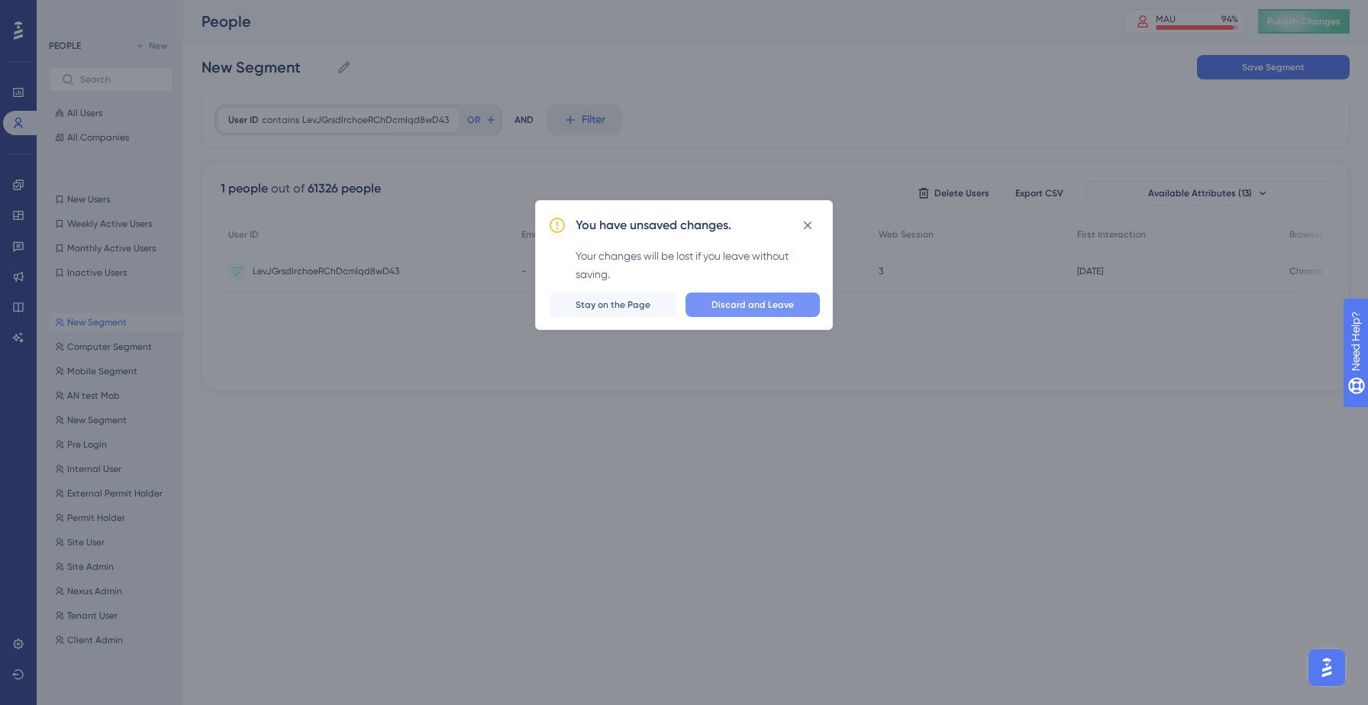
click at [715, 303] on span "Discard and Leave" at bounding box center [752, 304] width 82 height 12
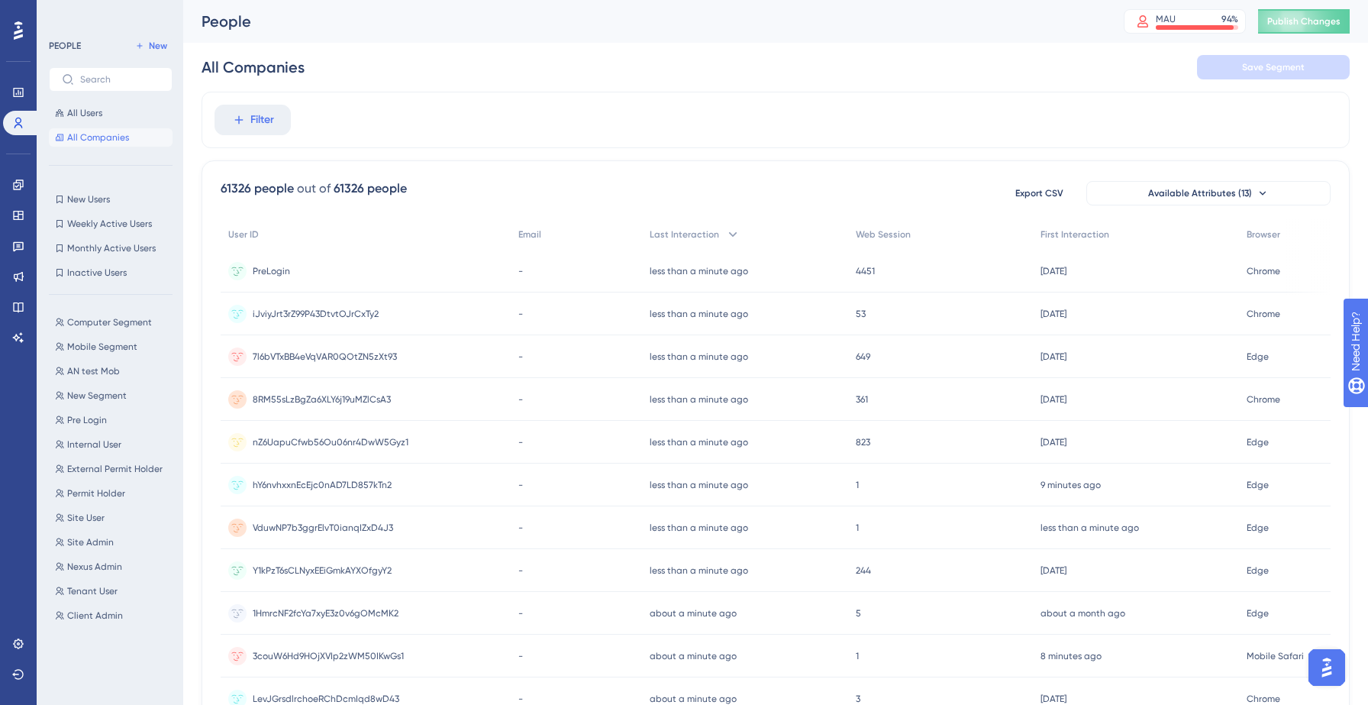
click at [132, 138] on button "All Companies" at bounding box center [111, 137] width 124 height 18
